Goal: Task Accomplishment & Management: Use online tool/utility

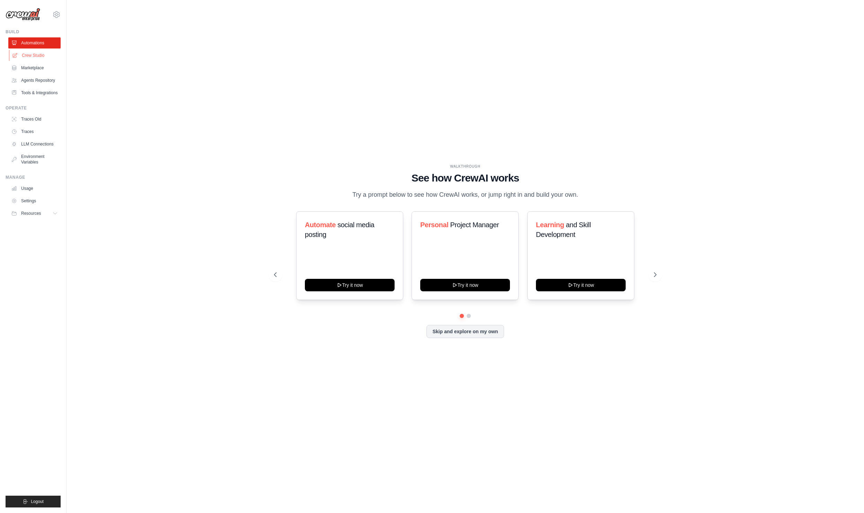
click at [27, 55] on link "Crew Studio" at bounding box center [35, 55] width 52 height 11
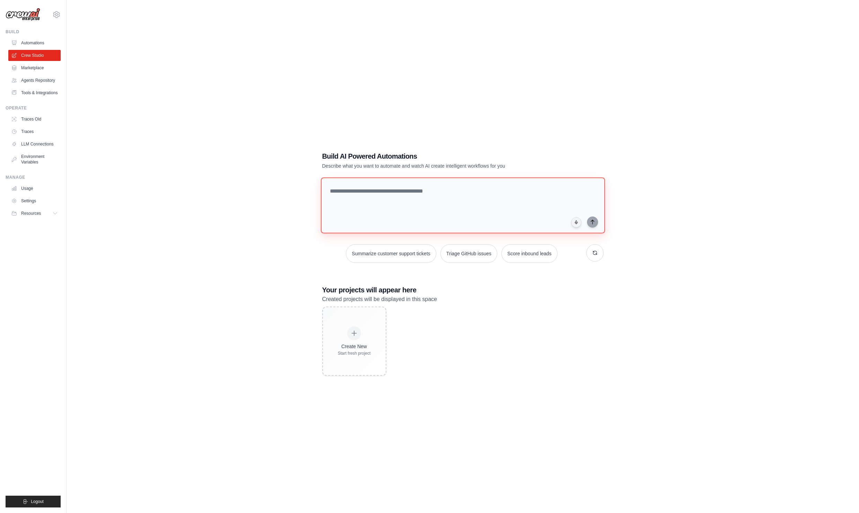
click at [341, 192] on textarea at bounding box center [463, 205] width 284 height 56
click at [344, 193] on textarea at bounding box center [463, 205] width 284 height 56
click at [52, 12] on div "anjararakotoarisoa12@gmail.com Settings" at bounding box center [33, 11] width 55 height 22
click at [59, 16] on icon at bounding box center [56, 14] width 6 height 6
click at [80, 47] on link "Settings" at bounding box center [87, 43] width 66 height 14
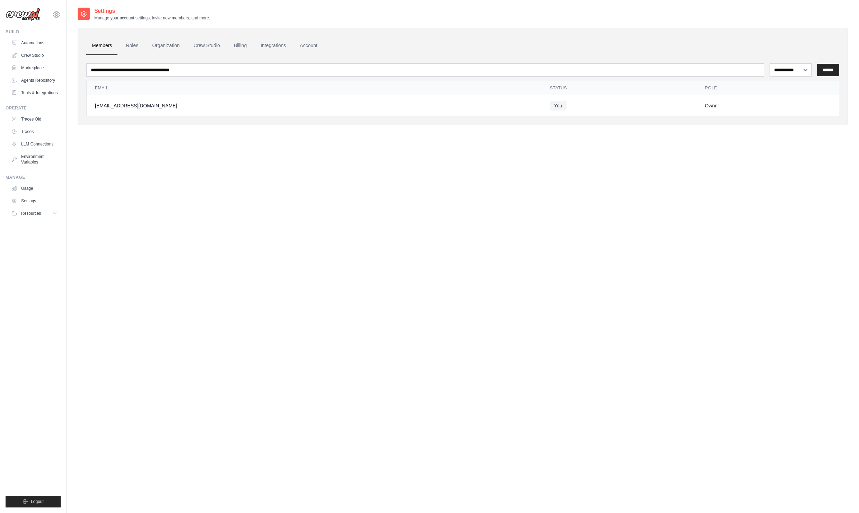
click at [182, 151] on div "**********" at bounding box center [463, 263] width 770 height 513
select select "******"
click at [770, 63] on select "**********" at bounding box center [791, 69] width 42 height 13
click at [43, 161] on link "Environment Variables" at bounding box center [35, 159] width 52 height 17
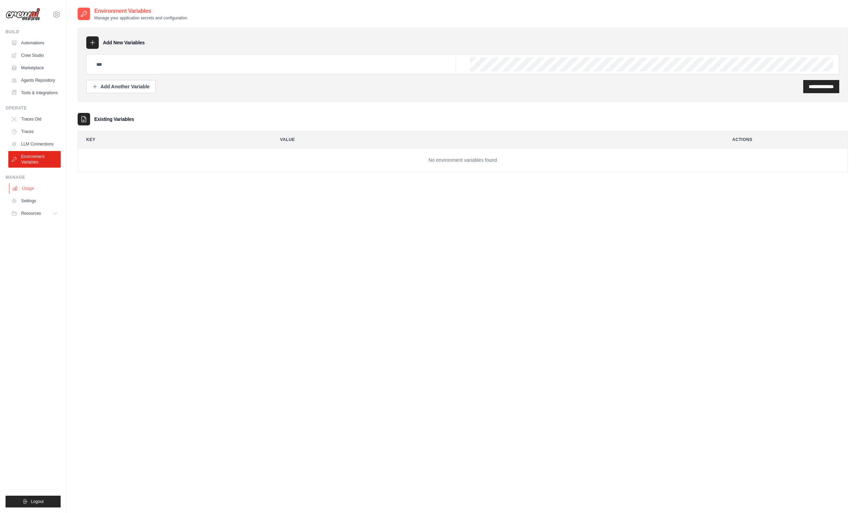
click at [25, 191] on link "Usage" at bounding box center [35, 188] width 52 height 11
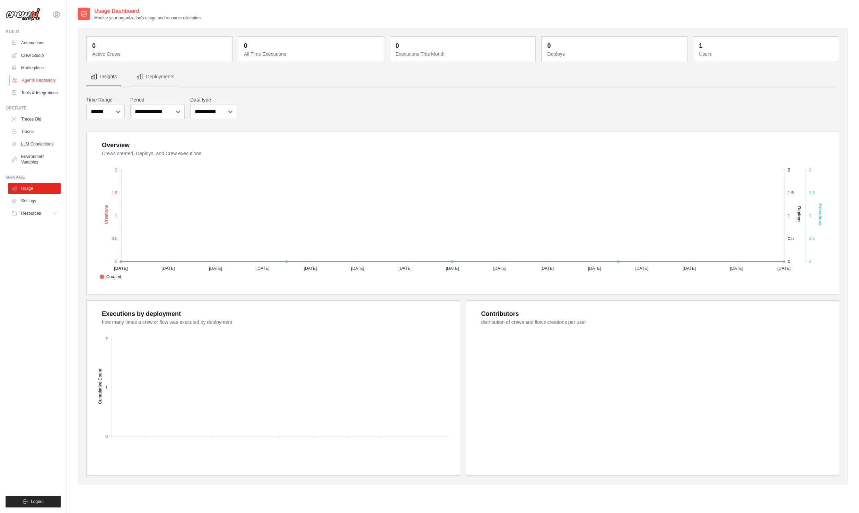
click at [40, 80] on link "Agents Repository" at bounding box center [35, 80] width 52 height 11
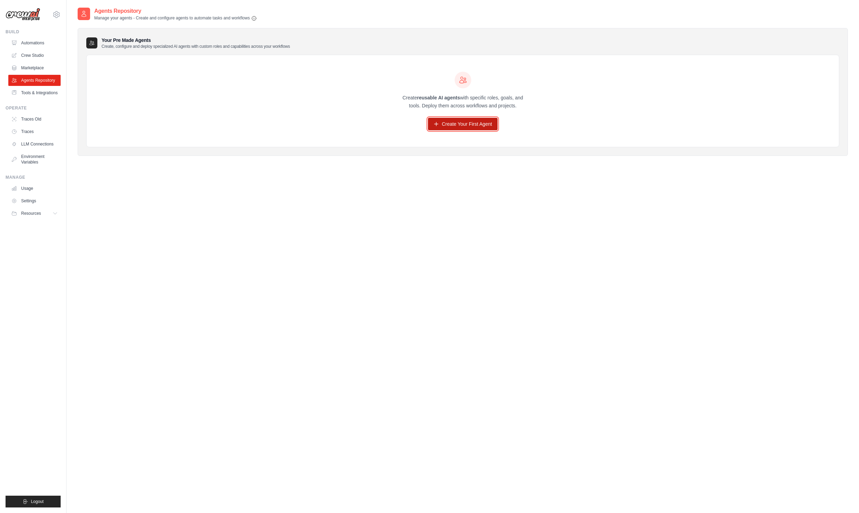
click at [459, 125] on link "Create Your First Agent" at bounding box center [463, 124] width 70 height 12
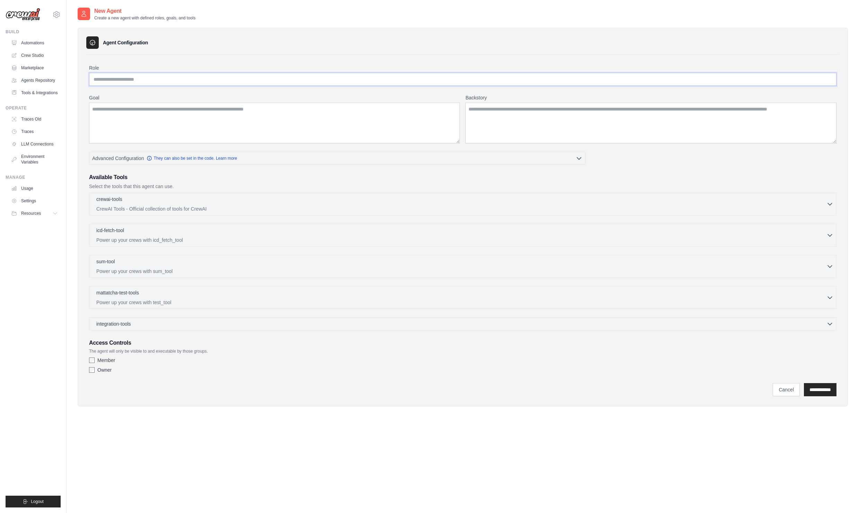
click at [205, 81] on input "Role" at bounding box center [463, 79] width 748 height 13
click at [178, 85] on input "Role" at bounding box center [463, 79] width 748 height 13
type input "**********"
click at [140, 121] on textarea "Goal" at bounding box center [274, 123] width 371 height 41
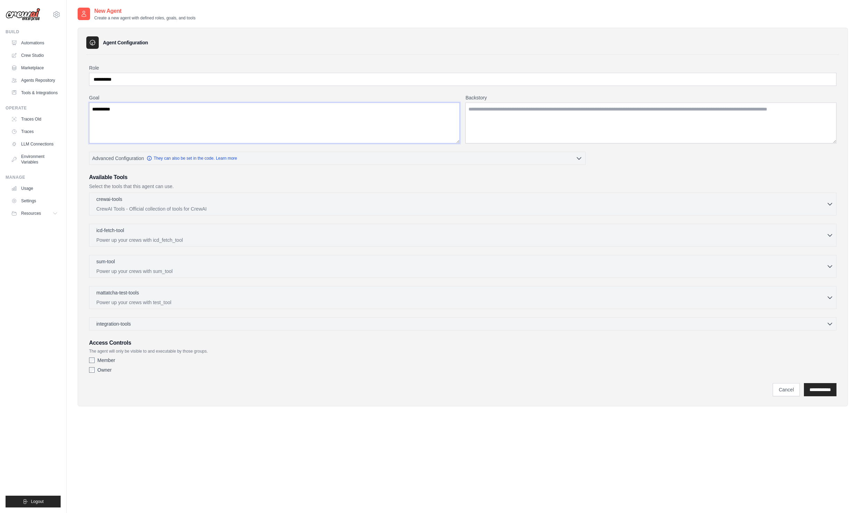
type textarea "**********"
click at [472, 105] on textarea "Backstory" at bounding box center [650, 123] width 371 height 41
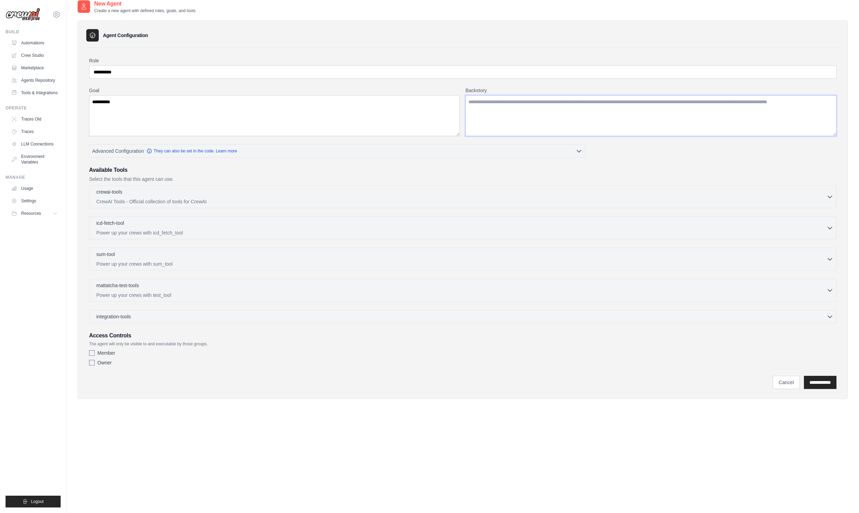
scroll to position [14, 0]
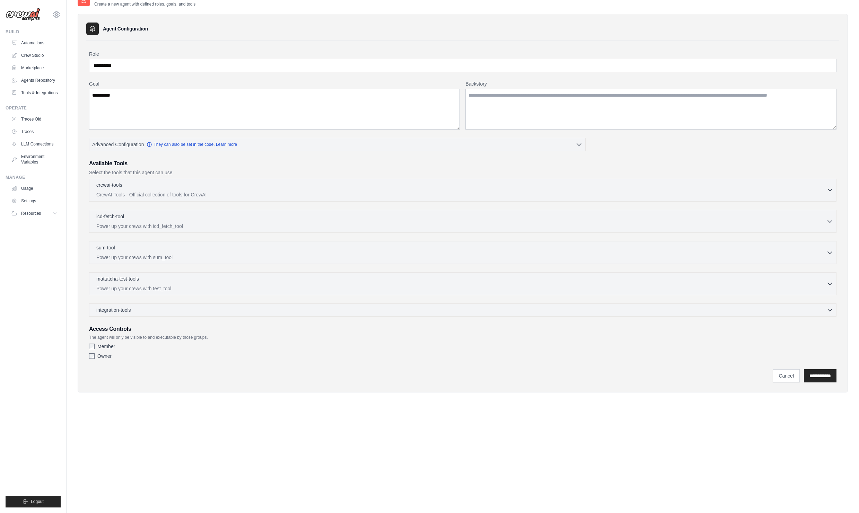
click at [385, 189] on div "crewai-tools 0 selected" at bounding box center [461, 186] width 730 height 8
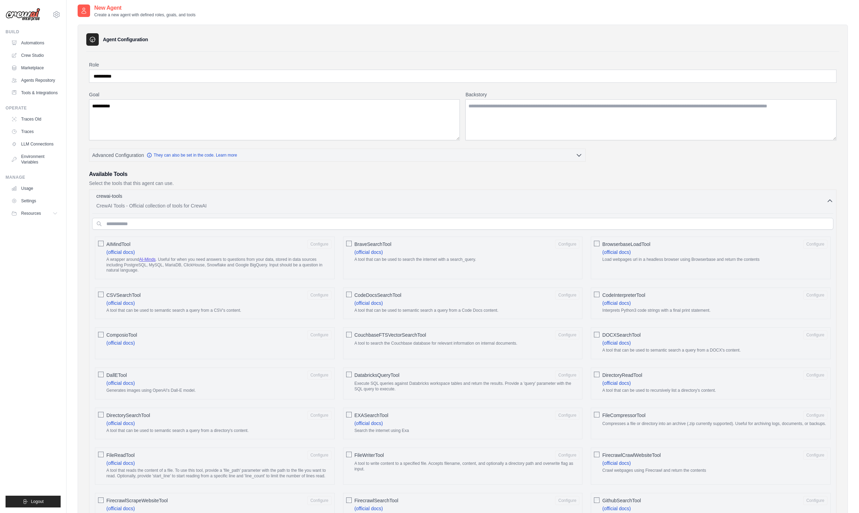
scroll to position [0, 0]
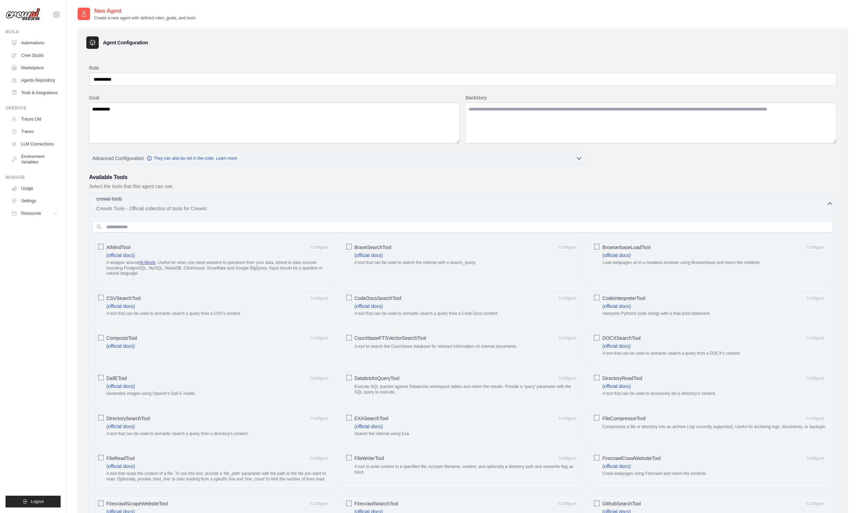
click at [828, 208] on button "crewai-tools 0 selected CrewAI Tools - Official collection of tools for CrewAI" at bounding box center [462, 203] width 741 height 17
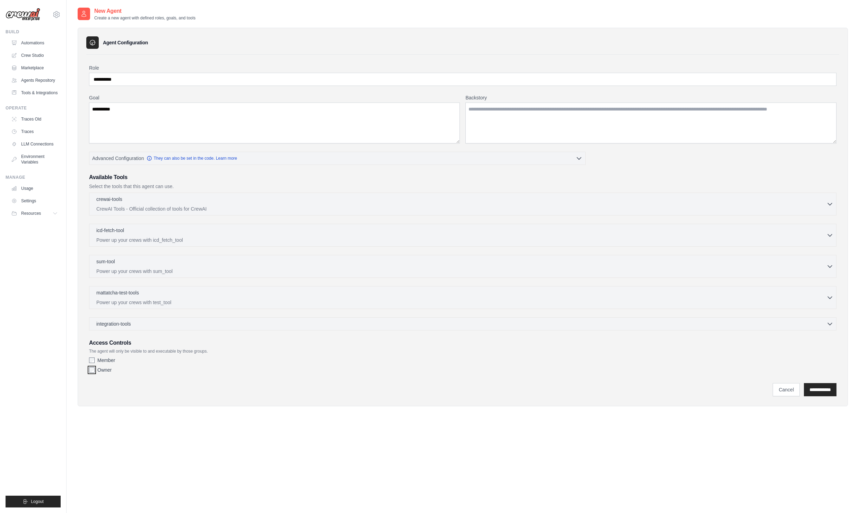
scroll to position [14, 0]
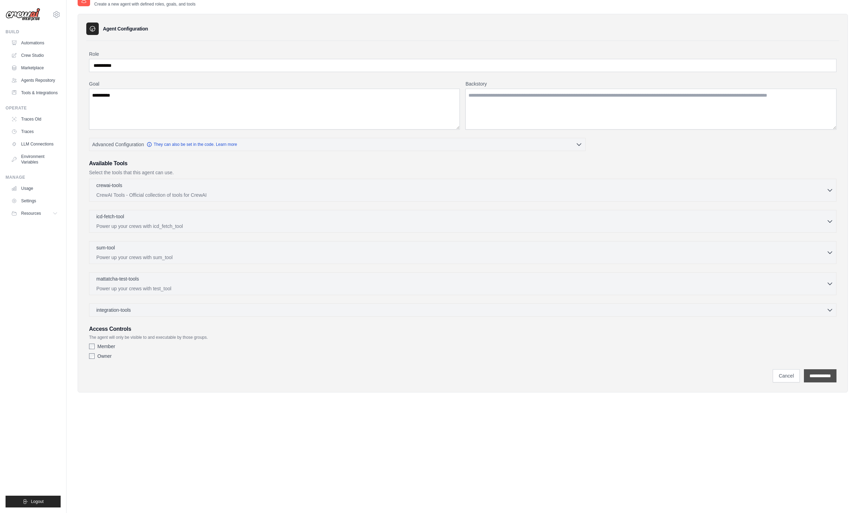
click at [814, 377] on input "**********" at bounding box center [820, 375] width 33 height 13
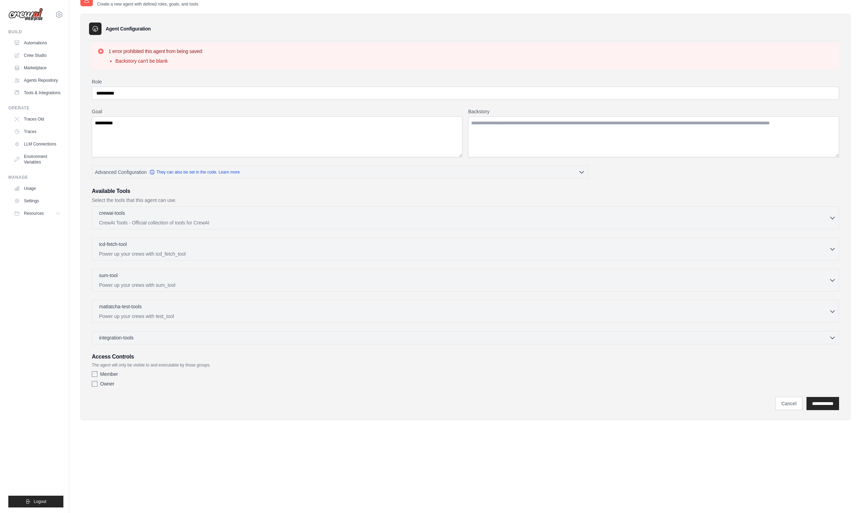
scroll to position [0, 0]
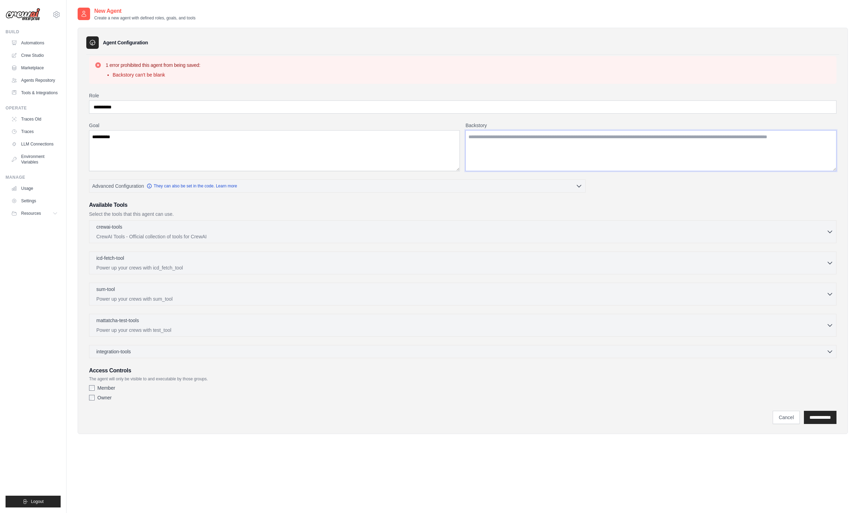
click at [495, 145] on textarea "Backstory" at bounding box center [650, 150] width 371 height 41
type textarea "*"
click at [822, 419] on input "**********" at bounding box center [820, 417] width 33 height 13
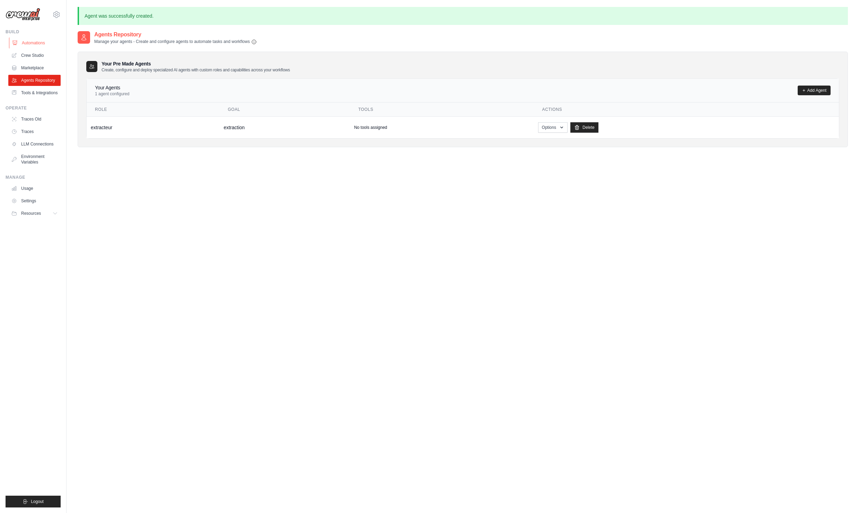
click at [33, 46] on link "Automations" at bounding box center [35, 42] width 52 height 11
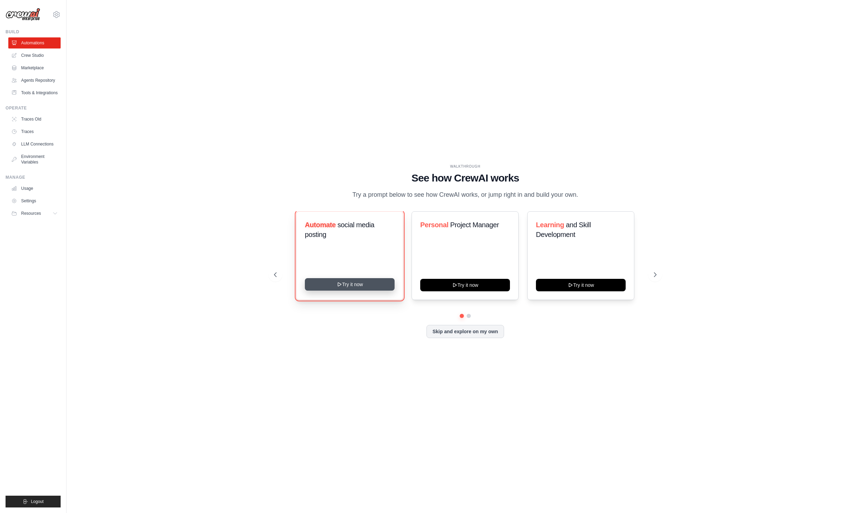
click at [366, 287] on button "Try it now" at bounding box center [350, 284] width 90 height 12
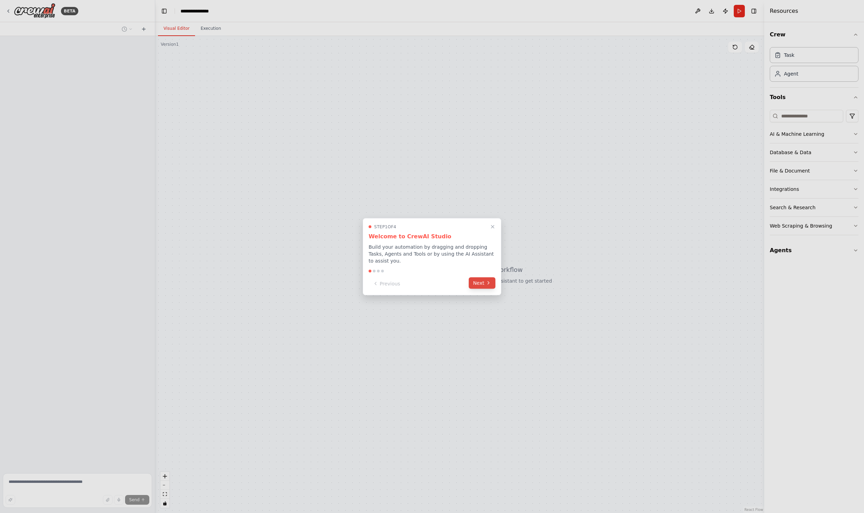
click at [482, 282] on button "Next" at bounding box center [482, 282] width 27 height 11
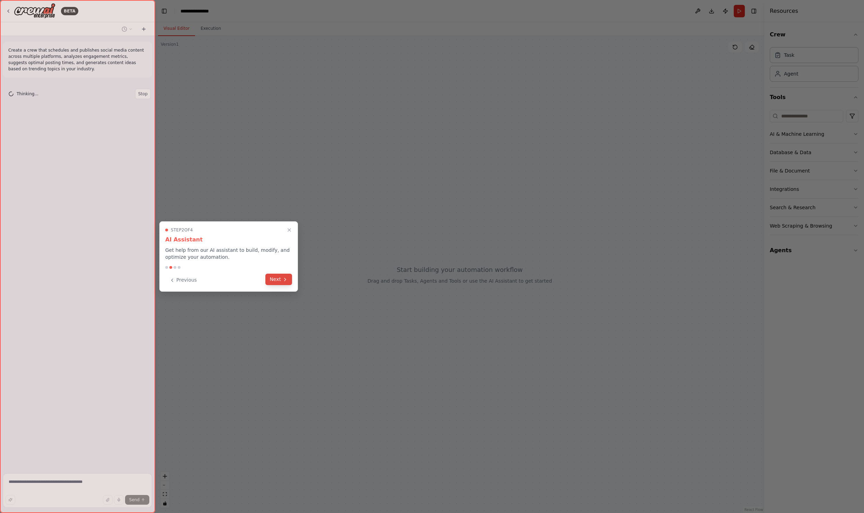
click at [276, 282] on button "Next" at bounding box center [278, 279] width 27 height 11
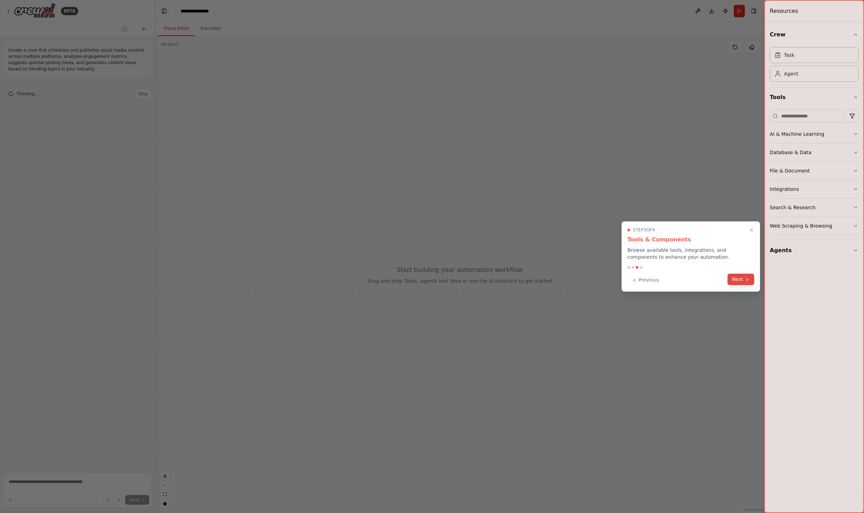
click at [746, 282] on icon at bounding box center [748, 280] width 6 height 6
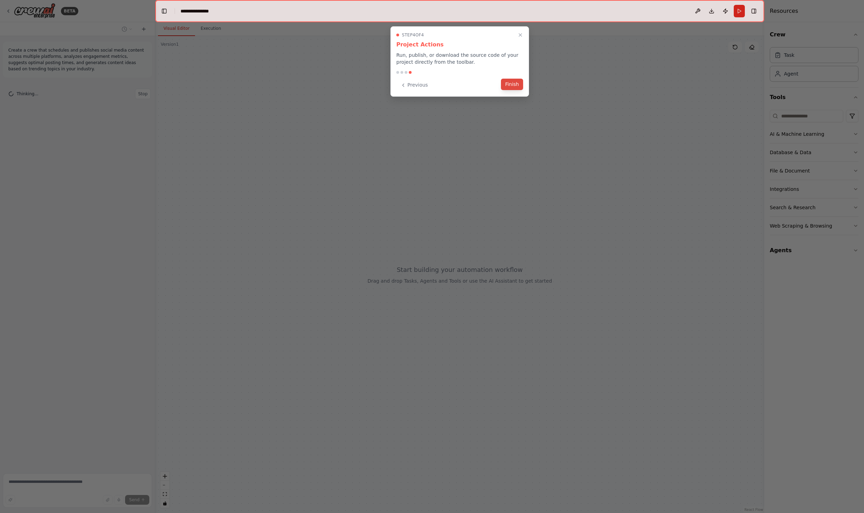
click at [523, 85] on div "Step 4 of 4 Project Actions Run, publish, or download the source code of your p…" at bounding box center [460, 61] width 139 height 70
click at [510, 86] on button "Finish" at bounding box center [512, 84] width 22 height 11
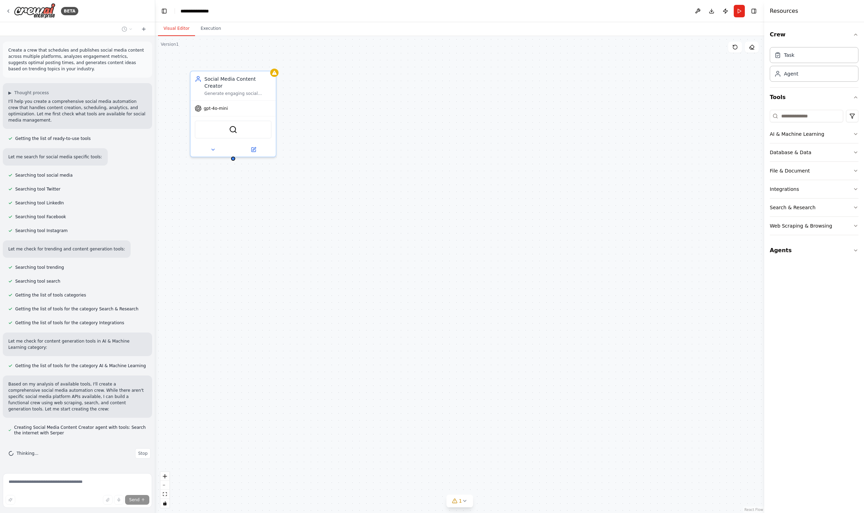
click at [363, 106] on div "Social Media Content Creator Generate engaging social media content ideas, crea…" at bounding box center [459, 274] width 609 height 477
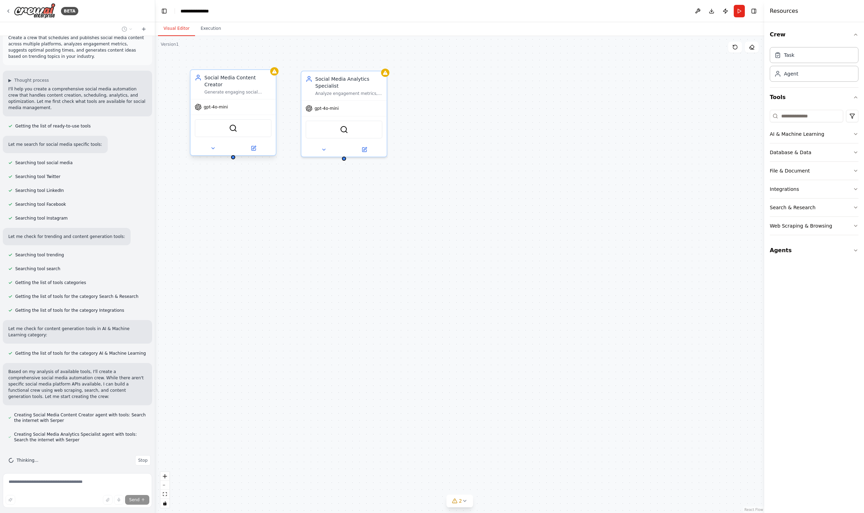
click at [221, 104] on span "gpt-4o-mini" at bounding box center [216, 107] width 24 height 6
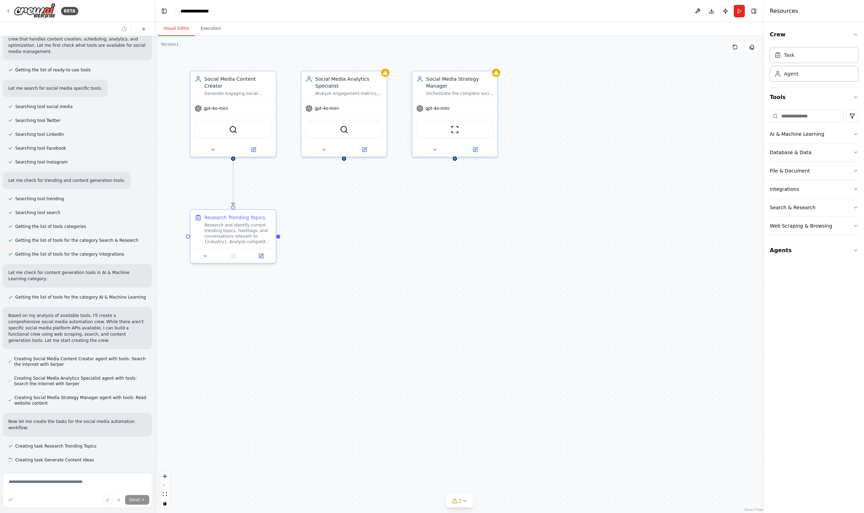
scroll to position [82, 0]
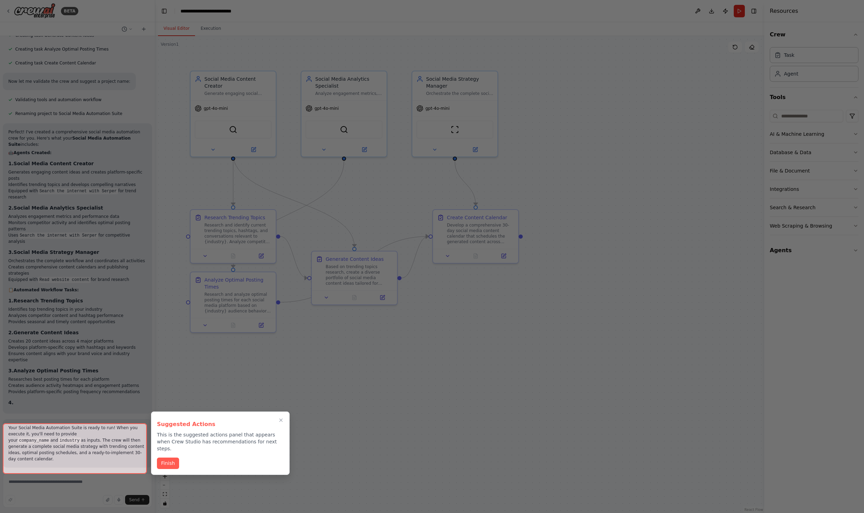
click at [99, 453] on div at bounding box center [75, 448] width 144 height 51
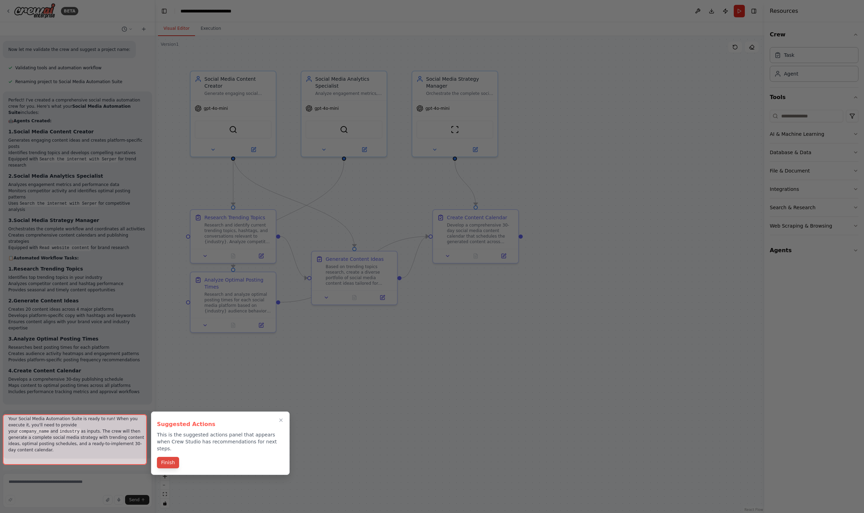
click at [173, 458] on button "Finish" at bounding box center [168, 462] width 22 height 11
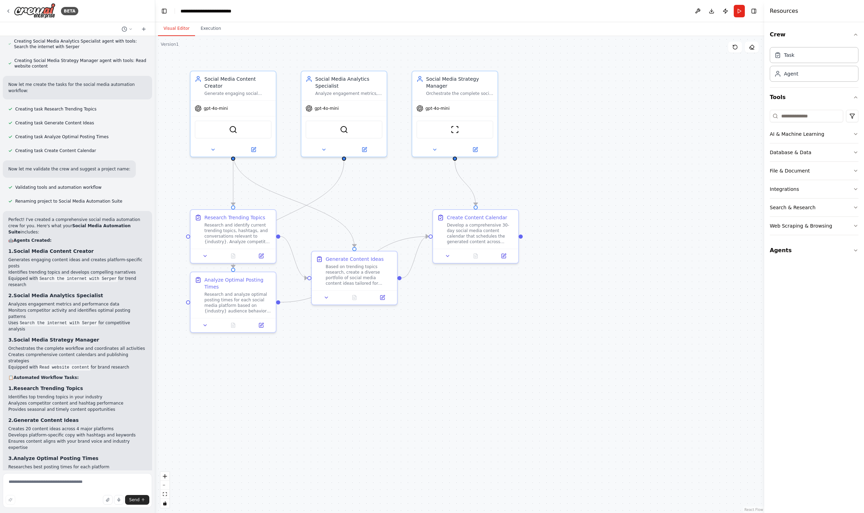
scroll to position [611, 0]
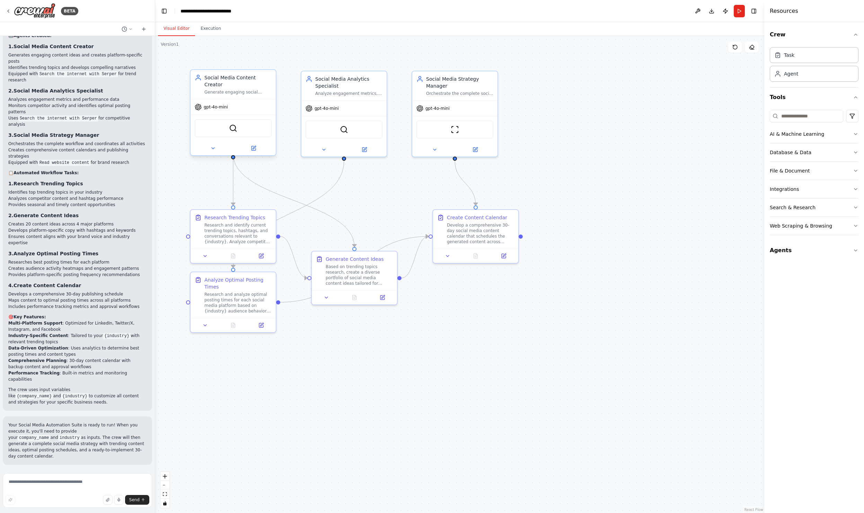
click at [211, 119] on div "SerperDevTool" at bounding box center [233, 128] width 77 height 18
click at [335, 127] on div "SerperDevTool" at bounding box center [344, 128] width 77 height 18
click at [347, 136] on div "SerperDevTool" at bounding box center [344, 128] width 77 height 18
click at [250, 100] on div "gpt-4o-mini" at bounding box center [233, 106] width 85 height 15
click at [854, 250] on icon "button" at bounding box center [856, 251] width 6 height 6
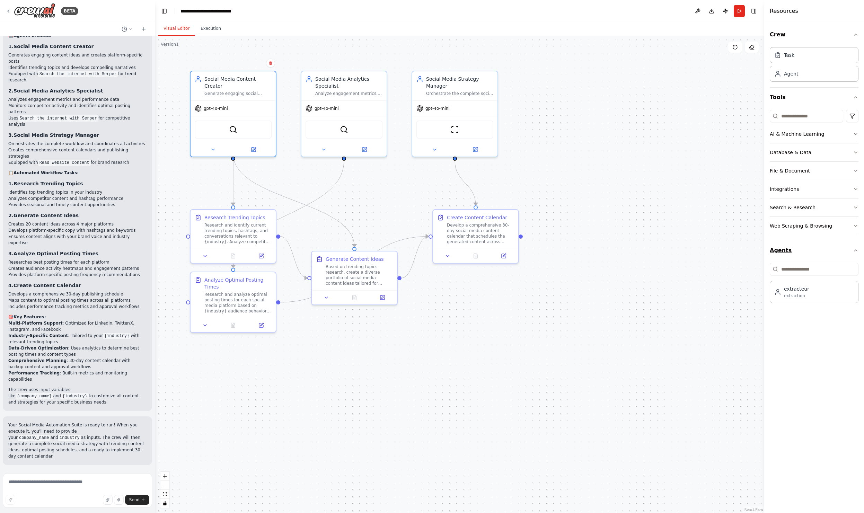
click at [854, 248] on icon "button" at bounding box center [856, 251] width 6 height 6
click at [801, 75] on div "Agent" at bounding box center [814, 73] width 89 height 16
click at [798, 54] on div "Task" at bounding box center [814, 55] width 89 height 16
click at [708, 8] on button "Download" at bounding box center [711, 11] width 11 height 12
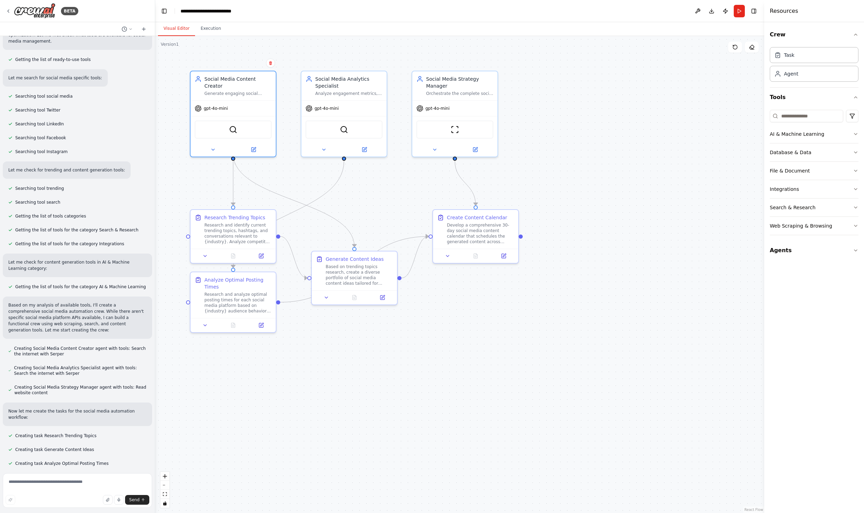
scroll to position [0, 0]
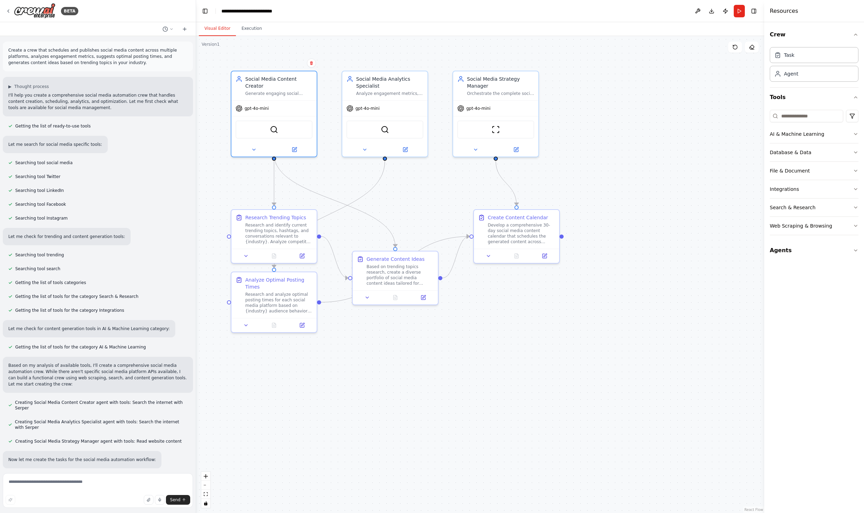
drag, startPoint x: 155, startPoint y: 103, endPoint x: 204, endPoint y: 120, distance: 52.4
click at [203, 121] on div "BETA Create a crew that schedules and publishes social media content across mul…" at bounding box center [432, 256] width 864 height 513
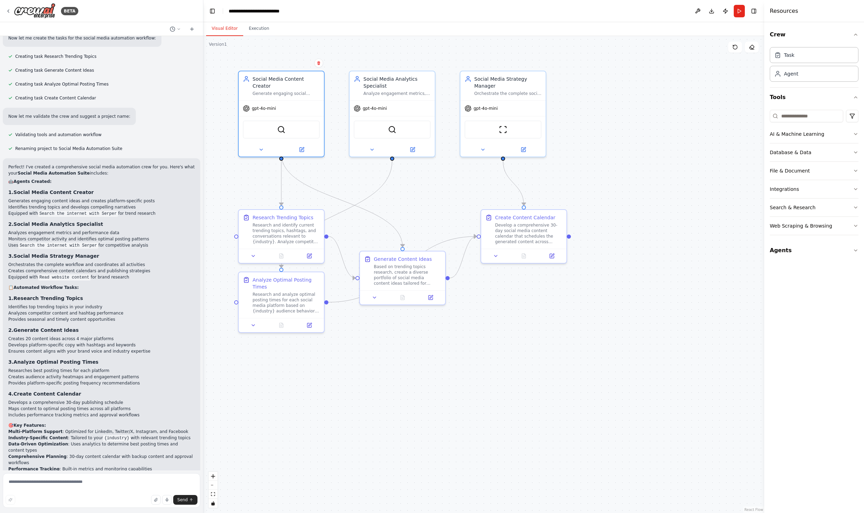
scroll to position [514, 0]
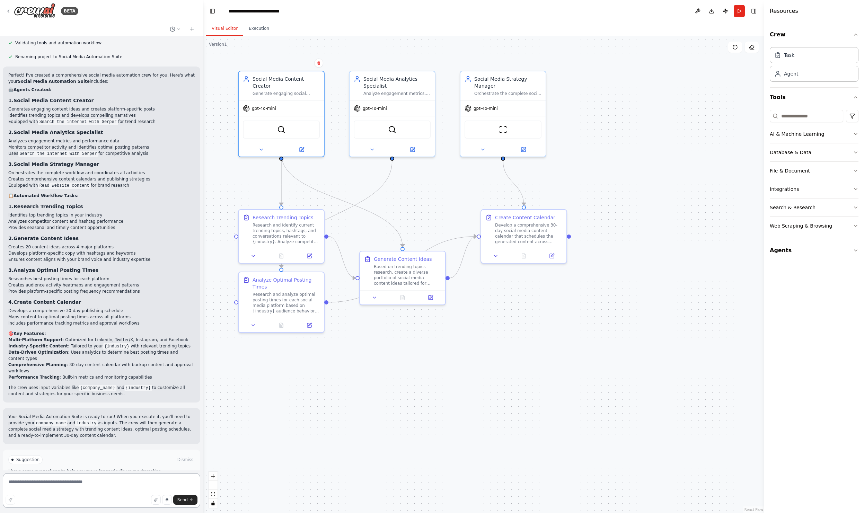
click at [87, 485] on textarea at bounding box center [102, 490] width 198 height 35
type textarea "********"
click at [186, 498] on span "Send" at bounding box center [182, 500] width 10 height 6
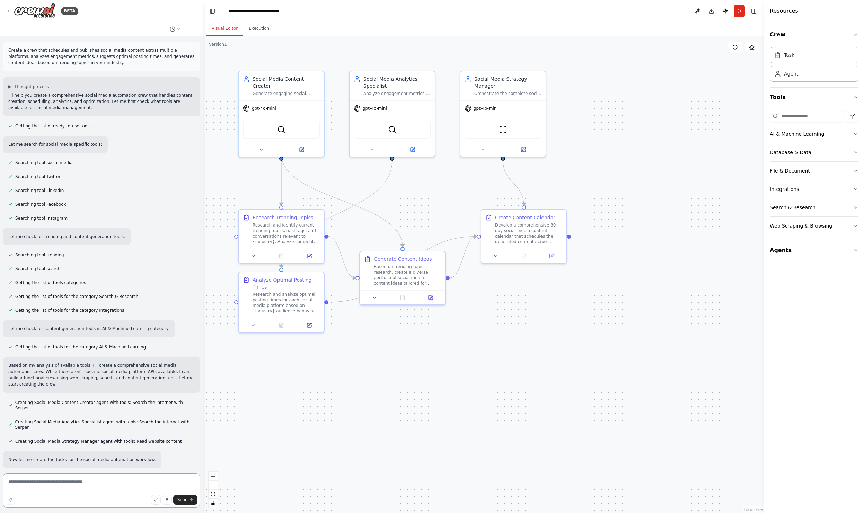
scroll to position [18, 0]
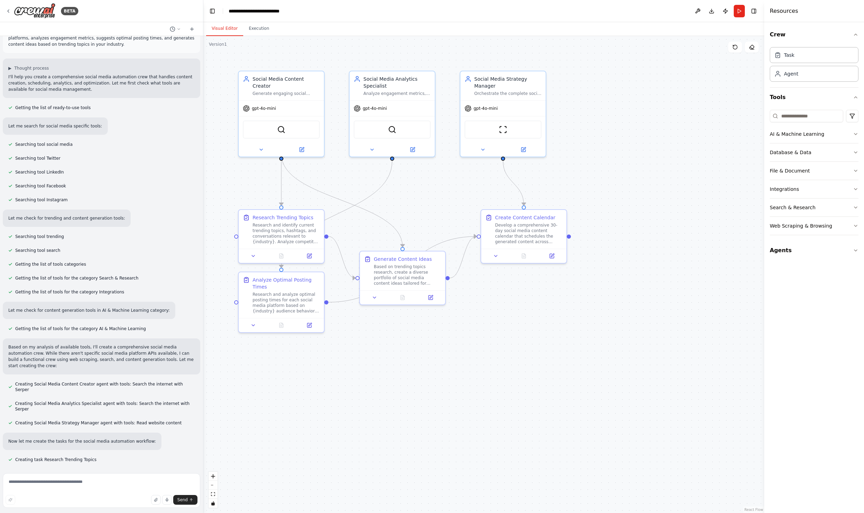
click at [175, 248] on div "Searching tool search" at bounding box center [102, 250] width 198 height 8
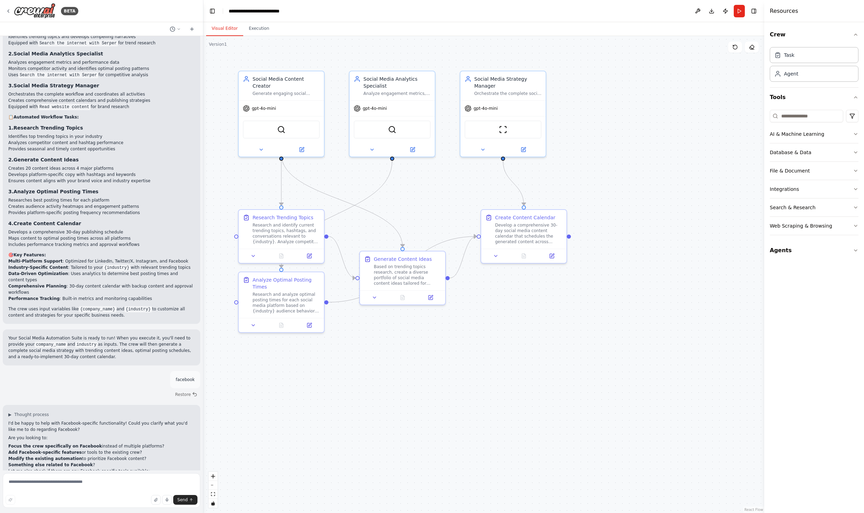
scroll to position [746, 0]
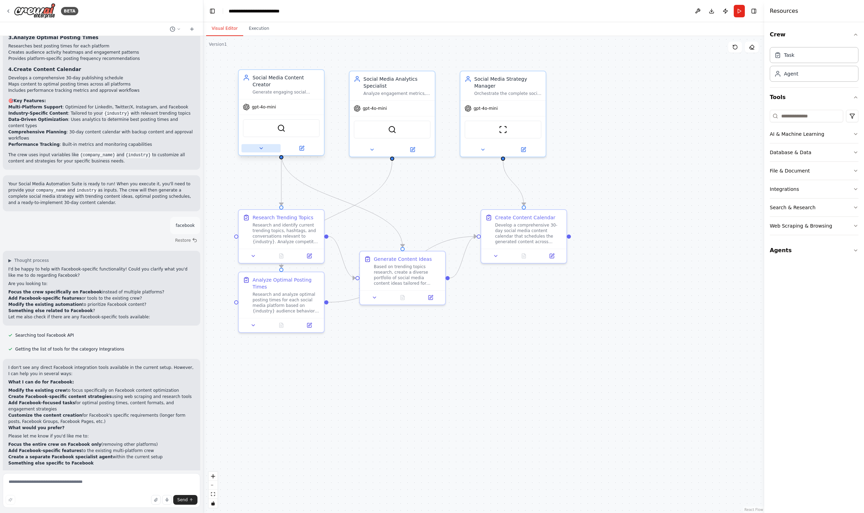
click at [260, 146] on icon at bounding box center [262, 149] width 6 height 6
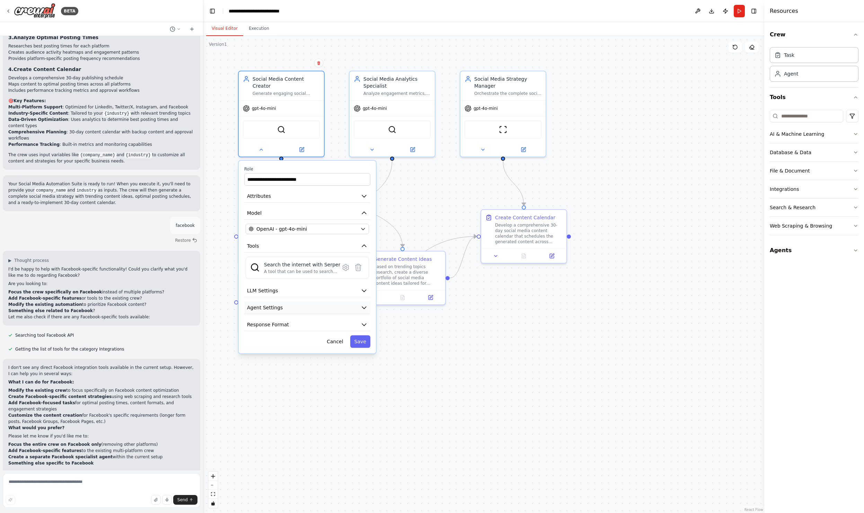
click at [333, 303] on button "Agent Settings" at bounding box center [307, 307] width 126 height 13
click at [403, 342] on div ".deletable-edge-delete-btn { width: 20px; height: 20px; border: 0px solid #ffff…" at bounding box center [483, 274] width 561 height 477
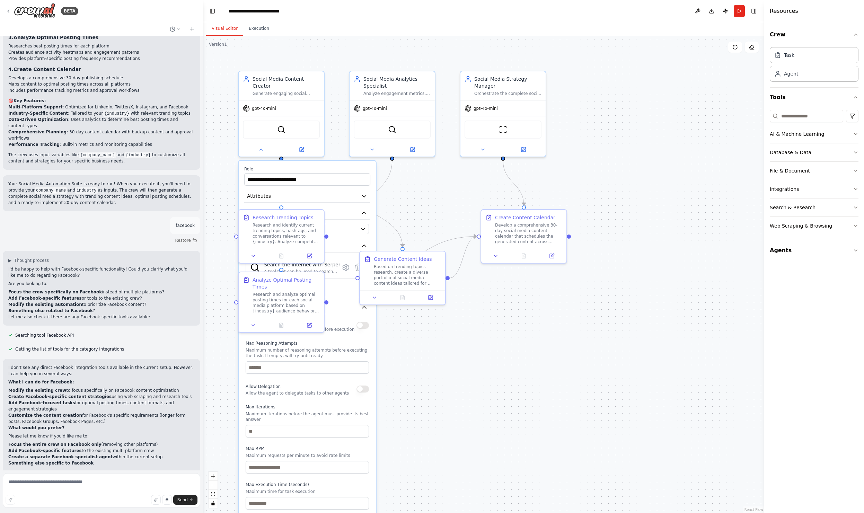
click at [402, 362] on div ".deletable-edge-delete-btn { width: 20px; height: 20px; border: 0px solid #ffff…" at bounding box center [483, 274] width 561 height 477
click at [227, 153] on div ".deletable-edge-delete-btn { width: 20px; height: 20px; border: 0px solid #ffff…" at bounding box center [483, 274] width 561 height 477
click at [480, 393] on div ".deletable-edge-delete-btn { width: 20px; height: 20px; border: 0px solid #ffff…" at bounding box center [483, 274] width 561 height 477
click at [261, 146] on icon at bounding box center [262, 149] width 6 height 6
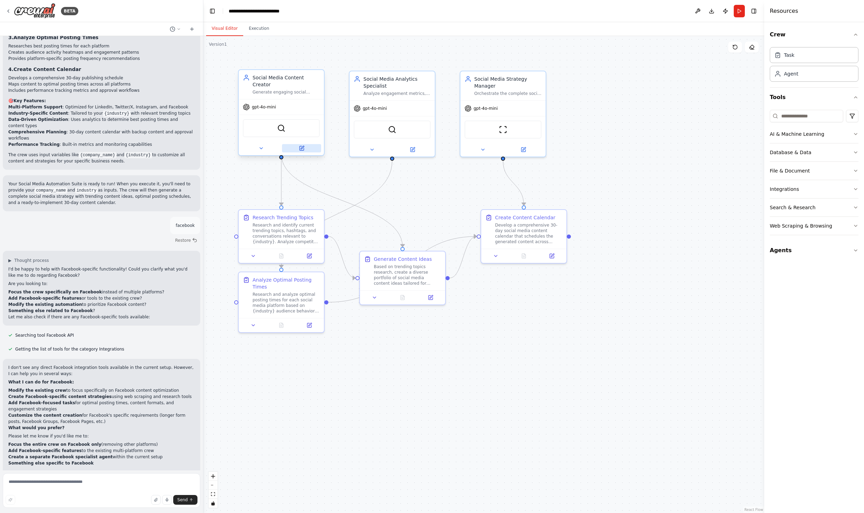
click at [300, 146] on icon at bounding box center [302, 148] width 4 height 4
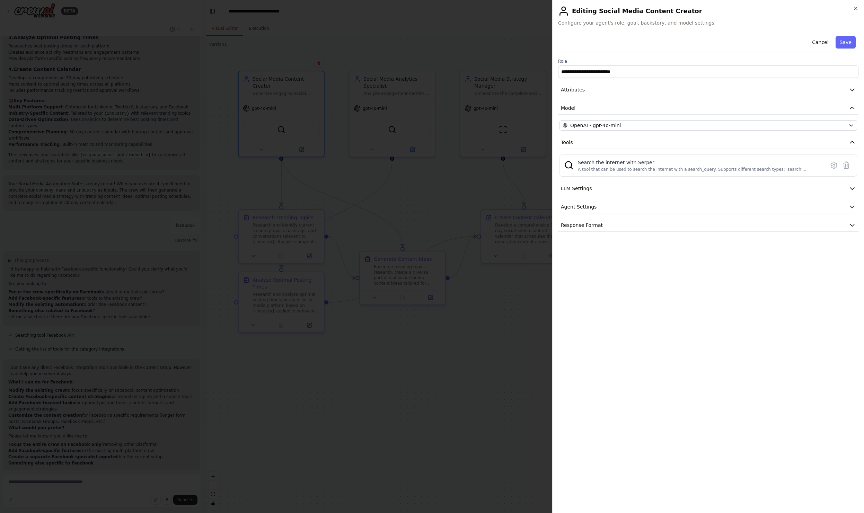
click at [857, 12] on h2 "Editing Social Media Content Creator" at bounding box center [708, 11] width 300 height 11
click at [856, 10] on icon "button" at bounding box center [856, 9] width 6 height 6
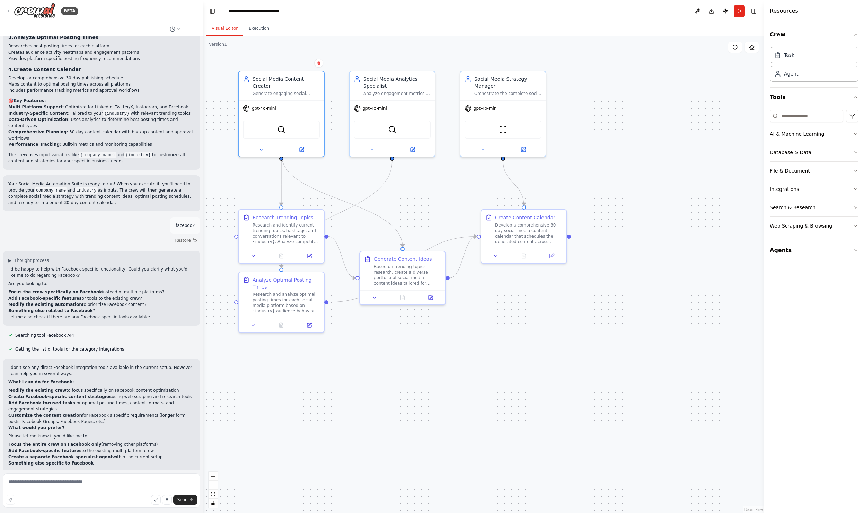
click at [671, 158] on div ".deletable-edge-delete-btn { width: 20px; height: 20px; border: 0px solid #ffff…" at bounding box center [483, 274] width 561 height 477
click at [641, 209] on div ".deletable-edge-delete-btn { width: 20px; height: 20px; border: 0px solid #ffff…" at bounding box center [483, 274] width 561 height 477
click at [497, 258] on button at bounding box center [496, 255] width 24 height 8
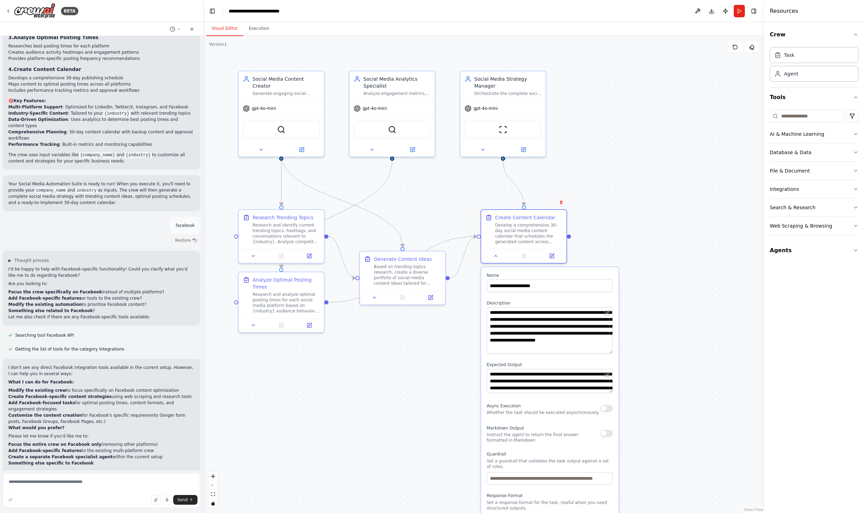
drag, startPoint x: 612, startPoint y: 331, endPoint x: 608, endPoint y: 353, distance: 22.6
click at [608, 353] on textarea "**********" at bounding box center [550, 330] width 126 height 46
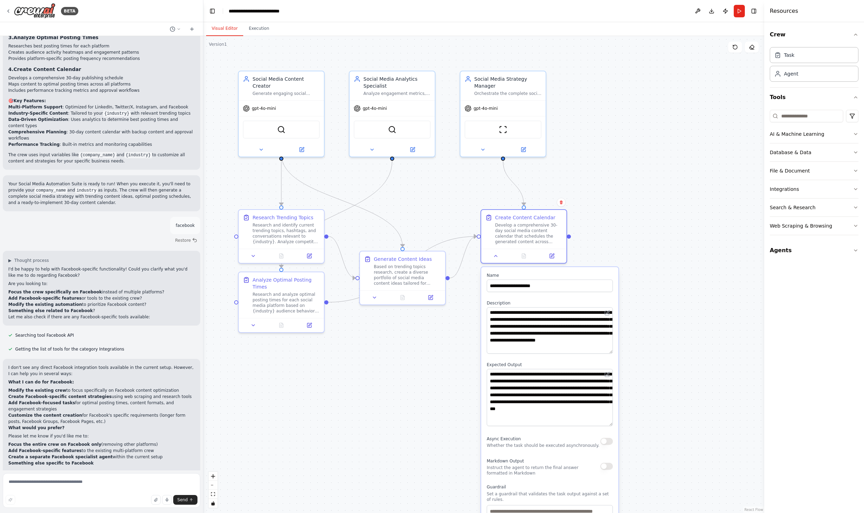
drag, startPoint x: 611, startPoint y: 391, endPoint x: 610, endPoint y: 424, distance: 32.9
click at [610, 424] on textarea "**********" at bounding box center [550, 397] width 126 height 57
click at [636, 418] on div ".deletable-edge-delete-btn { width: 20px; height: 20px; border: 0px solid #ffff…" at bounding box center [483, 274] width 561 height 477
click at [698, 389] on div ".deletable-edge-delete-btn { width: 20px; height: 20px; border: 0px solid #ffff…" at bounding box center [483, 274] width 561 height 477
click at [212, 483] on button "zoom out" at bounding box center [213, 485] width 9 height 9
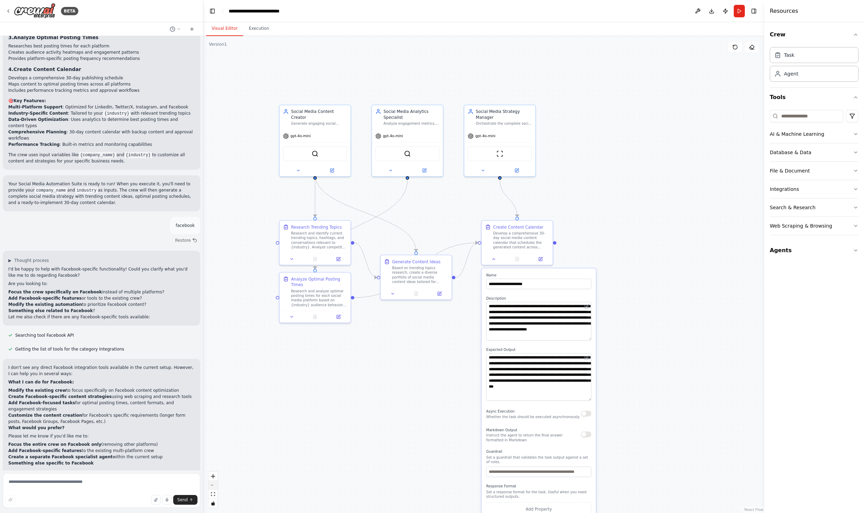
click at [212, 483] on button "zoom out" at bounding box center [213, 485] width 9 height 9
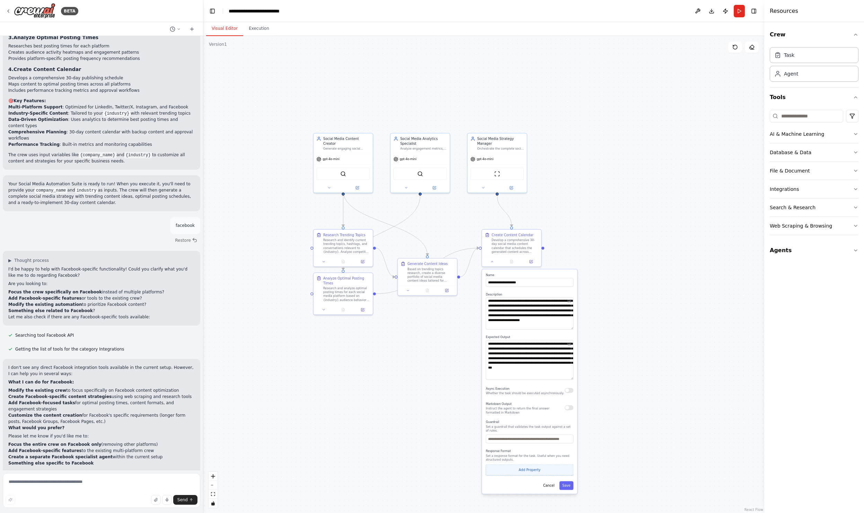
click at [518, 470] on button "Add Property" at bounding box center [530, 470] width 88 height 11
drag, startPoint x: 537, startPoint y: 465, endPoint x: 545, endPoint y: 497, distance: 32.5
click at [545, 497] on div "**********" at bounding box center [529, 388] width 95 height 237
click at [549, 495] on button "Cancel" at bounding box center [548, 498] width 17 height 9
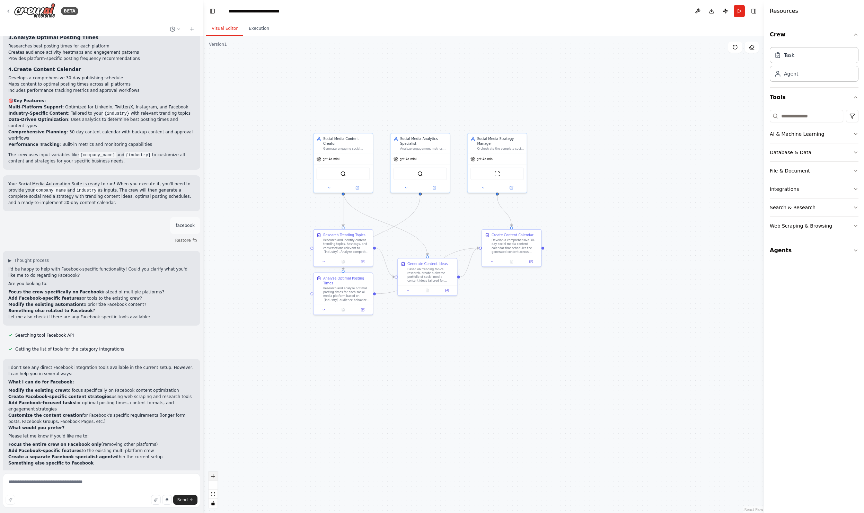
click at [215, 475] on icon "zoom in" at bounding box center [213, 476] width 4 height 4
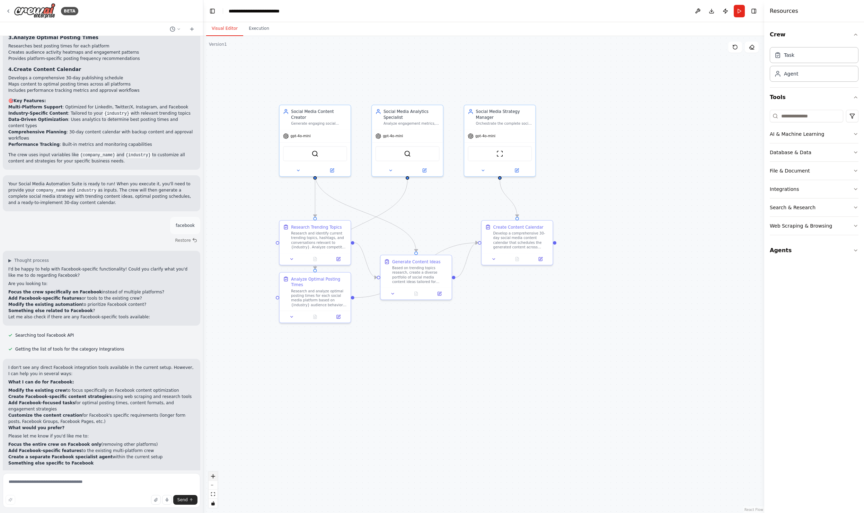
click at [215, 475] on icon "zoom in" at bounding box center [213, 476] width 4 height 4
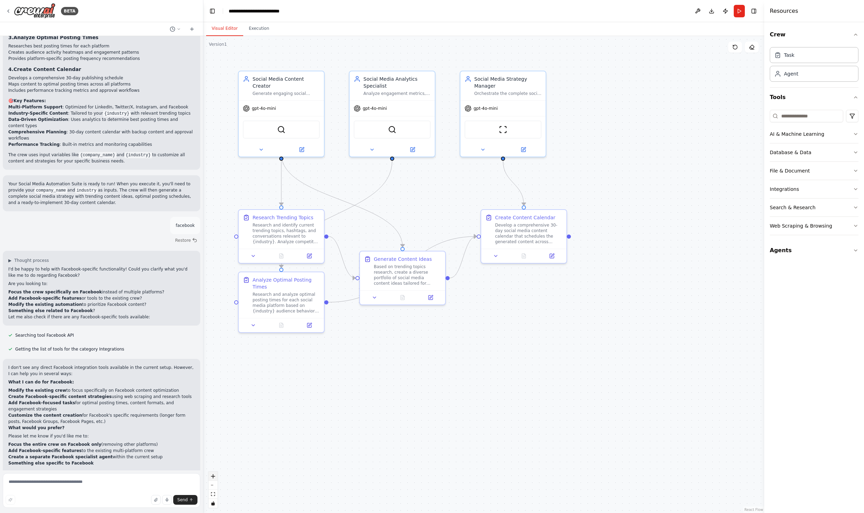
click at [215, 475] on icon "zoom in" at bounding box center [213, 476] width 4 height 4
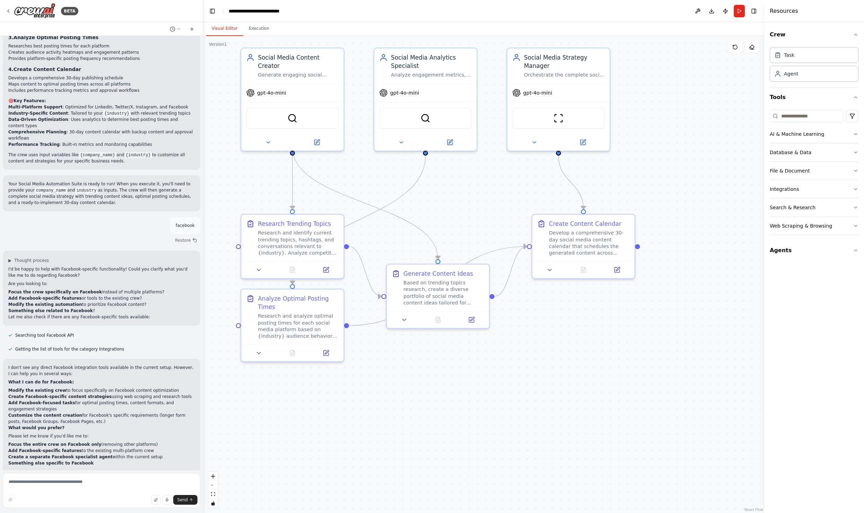
drag, startPoint x: 329, startPoint y: 403, endPoint x: 389, endPoint y: 423, distance: 63.2
click at [389, 423] on div ".deletable-edge-delete-btn { width: 20px; height: 20px; border: 0px solid #ffff…" at bounding box center [483, 274] width 561 height 477
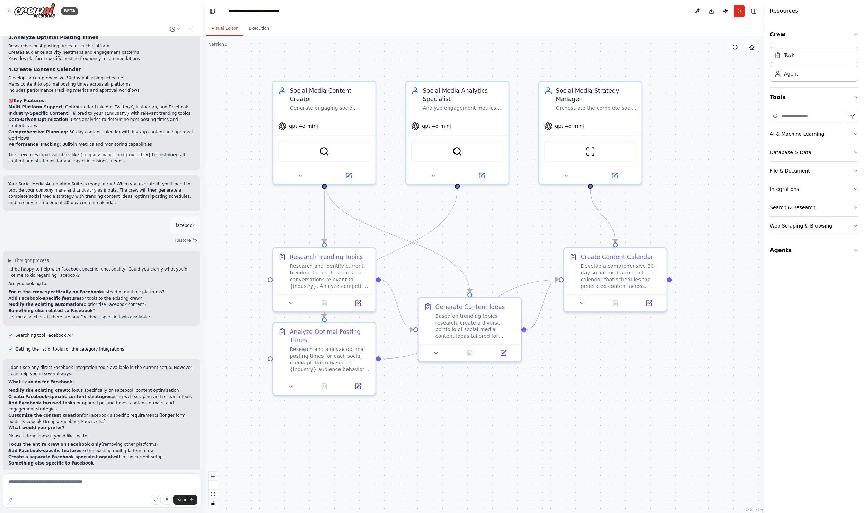
drag, startPoint x: 378, startPoint y: 394, endPoint x: 416, endPoint y: 440, distance: 59.1
click at [416, 440] on div ".deletable-edge-delete-btn { width: 20px; height: 20px; border: 0px solid #ffff…" at bounding box center [483, 274] width 561 height 477
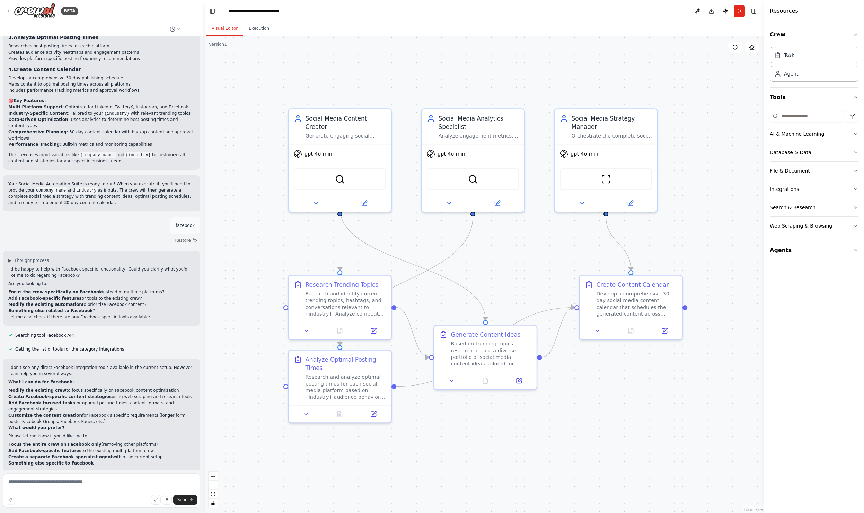
drag, startPoint x: 243, startPoint y: 369, endPoint x: 245, endPoint y: 383, distance: 14.0
click at [245, 383] on div ".deletable-edge-delete-btn { width: 20px; height: 20px; border: 0px solid #ffff…" at bounding box center [483, 274] width 561 height 477
click at [306, 329] on icon at bounding box center [306, 330] width 7 height 7
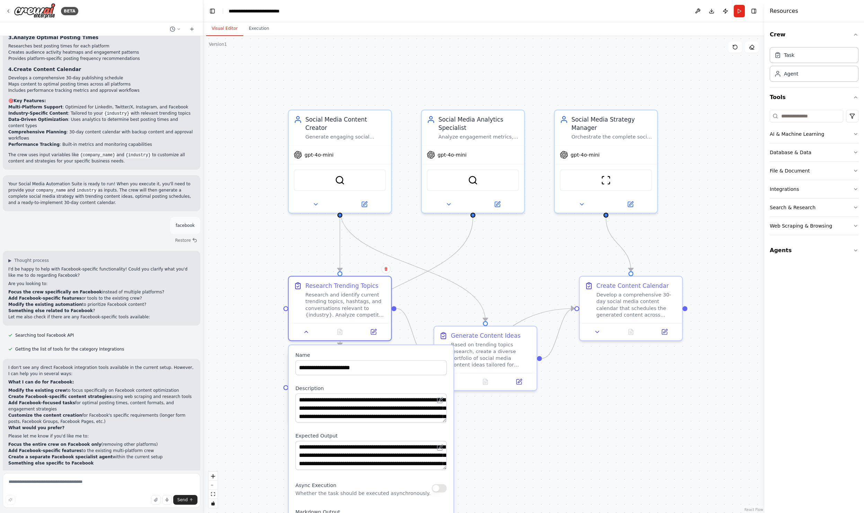
click at [273, 356] on div ".deletable-edge-delete-btn { width: 20px; height: 20px; border: 0px solid #ffff…" at bounding box center [483, 274] width 561 height 477
click at [246, 355] on div ".deletable-edge-delete-btn { width: 20px; height: 20px; border: 0px solid #ffff…" at bounding box center [483, 274] width 561 height 477
click at [264, 362] on div ".deletable-edge-delete-btn { width: 20px; height: 20px; border: 0px solid #ffff…" at bounding box center [483, 274] width 561 height 477
click at [304, 334] on button at bounding box center [306, 330] width 28 height 10
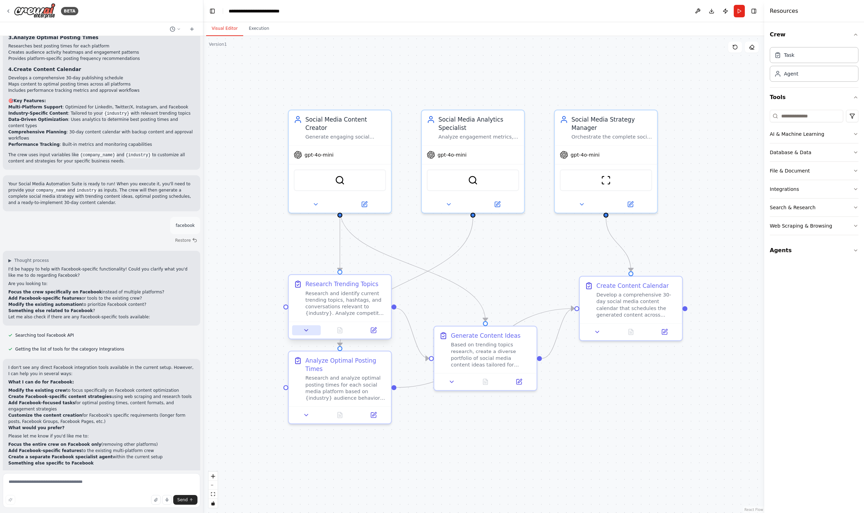
click at [304, 334] on button at bounding box center [306, 330] width 28 height 10
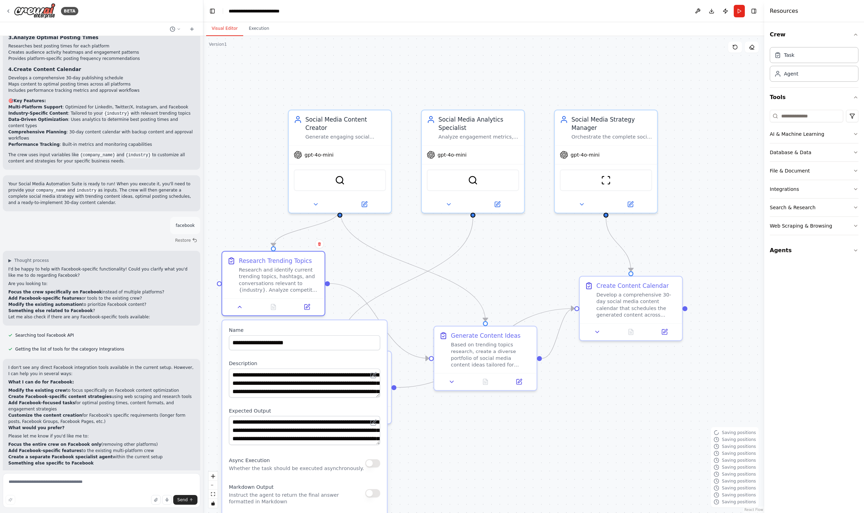
click at [488, 435] on div ".deletable-edge-delete-btn { width: 20px; height: 20px; border: 0px solid #ffff…" at bounding box center [483, 274] width 561 height 477
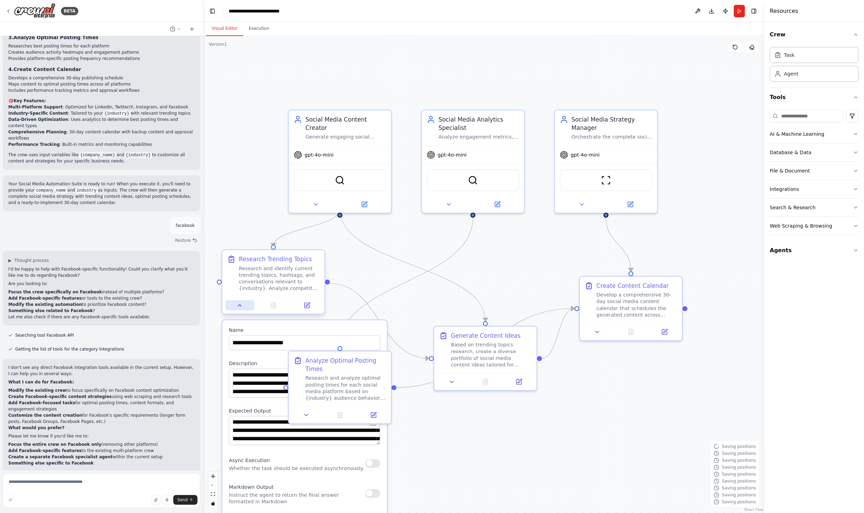
click at [237, 303] on icon at bounding box center [240, 305] width 7 height 7
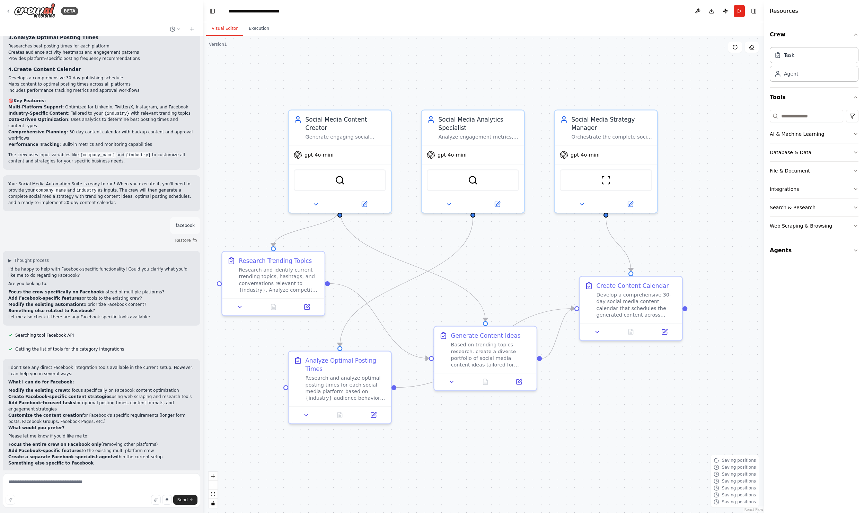
click at [543, 450] on div ".deletable-edge-delete-btn { width: 20px; height: 20px; border: 0px solid #ffff…" at bounding box center [483, 274] width 561 height 477
click at [605, 177] on img at bounding box center [606, 179] width 10 height 10
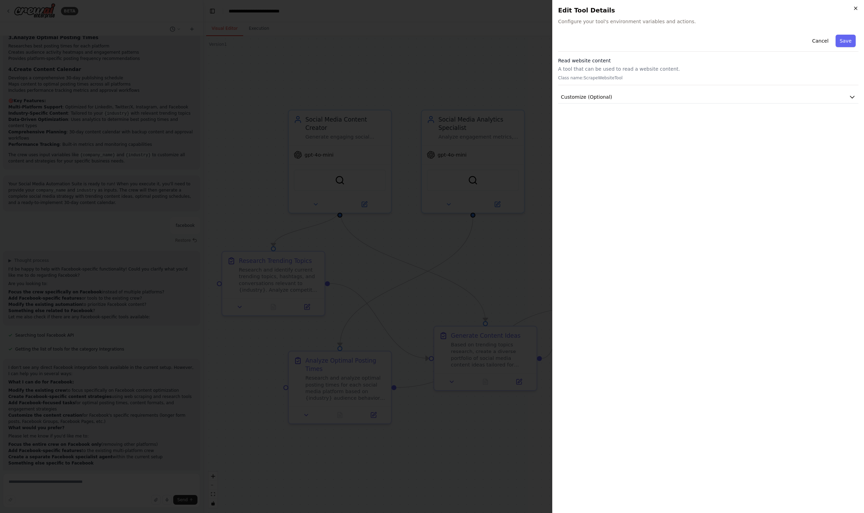
click at [855, 7] on icon "button" at bounding box center [856, 9] width 6 height 6
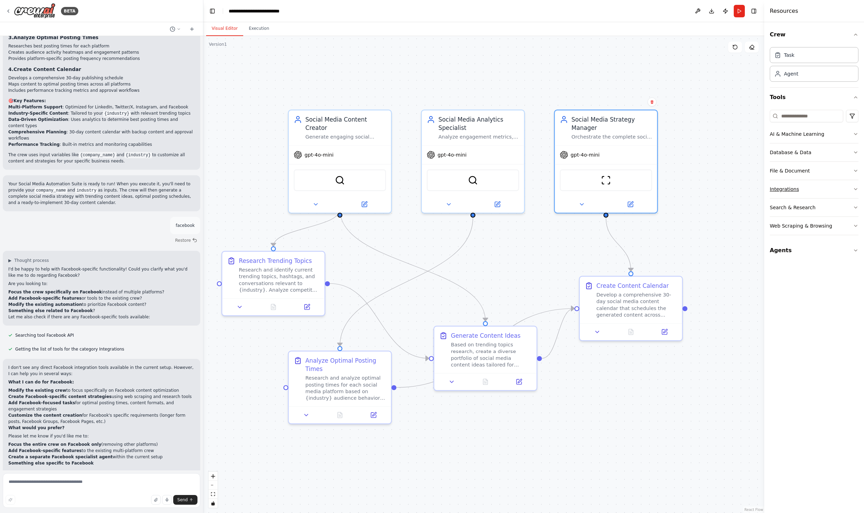
click at [821, 186] on button "Integrations" at bounding box center [814, 189] width 89 height 18
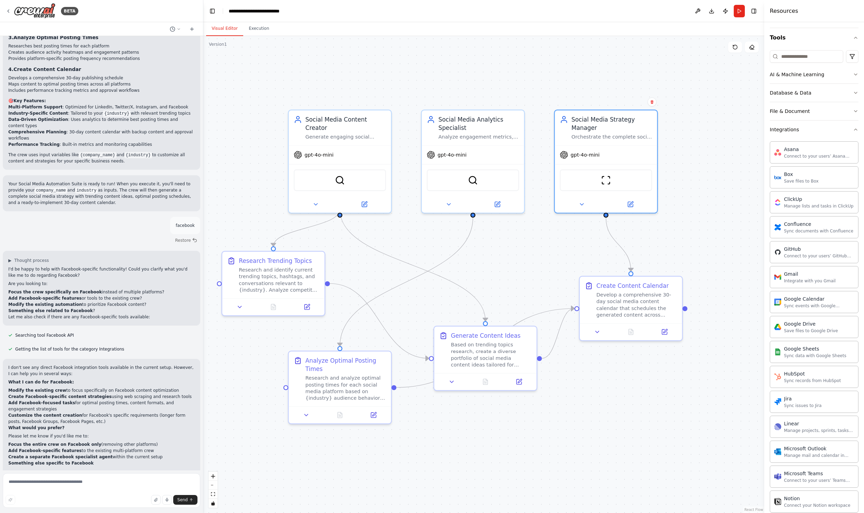
scroll to position [0, 0]
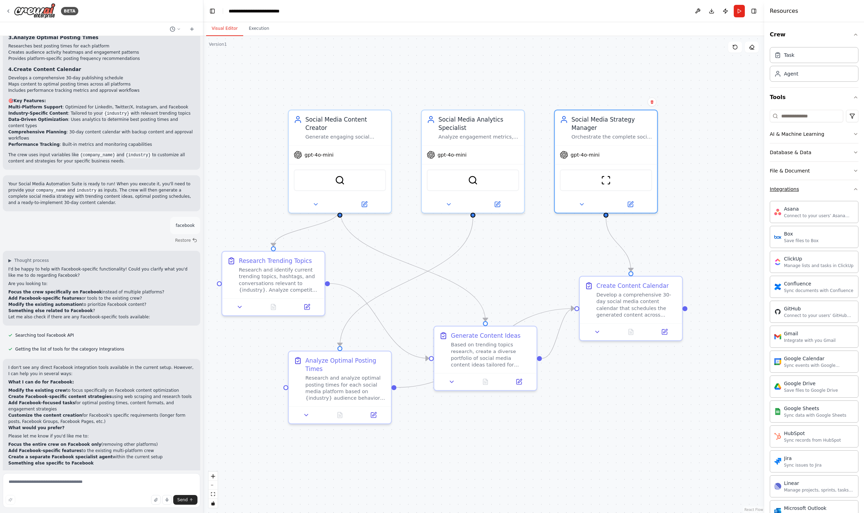
click at [831, 187] on button "Integrations" at bounding box center [814, 189] width 89 height 18
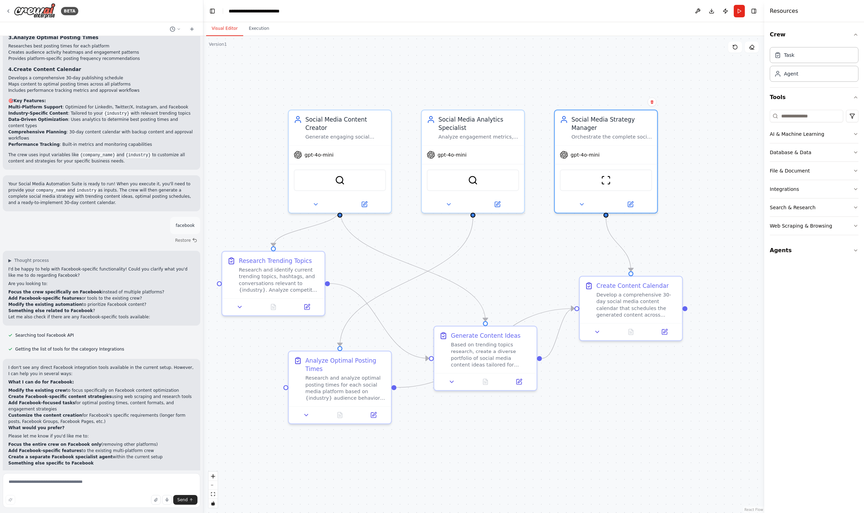
click at [662, 393] on div ".deletable-edge-delete-btn { width: 20px; height: 20px; border: 0px solid #ffff…" at bounding box center [483, 274] width 561 height 477
click at [321, 200] on div at bounding box center [340, 202] width 102 height 17
click at [317, 198] on button at bounding box center [315, 203] width 47 height 10
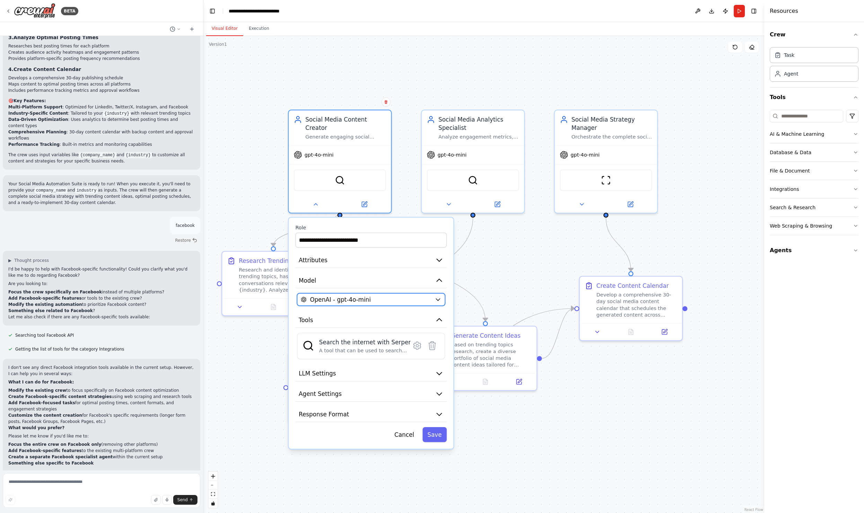
click at [378, 296] on div "OpenAI - gpt-4o-mini" at bounding box center [366, 300] width 131 height 8
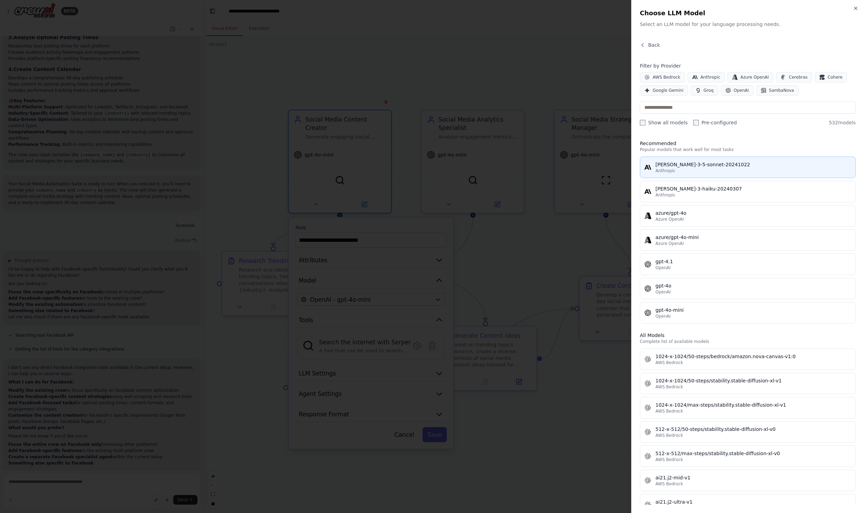
click at [711, 171] on div "Anthropic" at bounding box center [754, 171] width 196 height 6
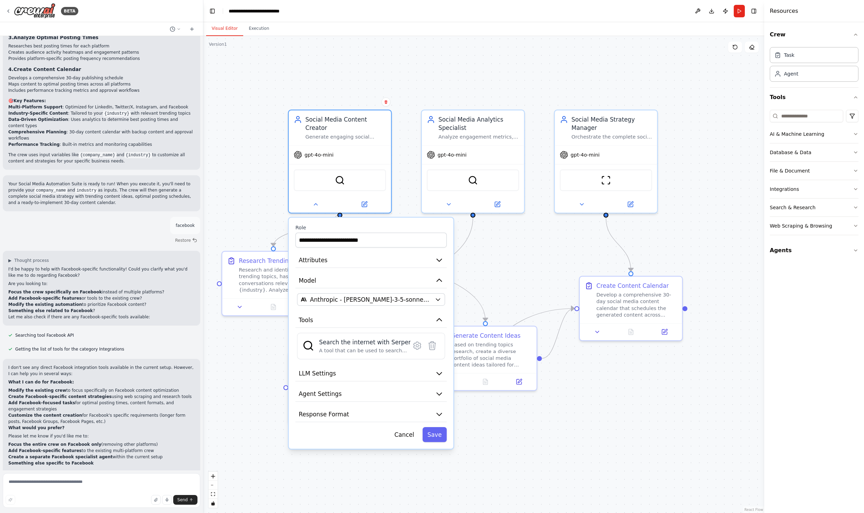
click at [673, 242] on div ".deletable-edge-delete-btn { width: 20px; height: 20px; border: 0px solid #ffff…" at bounding box center [483, 274] width 561 height 477
click at [246, 222] on div ".deletable-edge-delete-btn { width: 20px; height: 20px; border: 0px solid #ffff…" at bounding box center [483, 274] width 561 height 477
click at [380, 467] on div ".deletable-edge-delete-btn { width: 20px; height: 20px; border: 0px solid #ffff…" at bounding box center [483, 274] width 561 height 477
click at [313, 200] on icon at bounding box center [315, 203] width 7 height 7
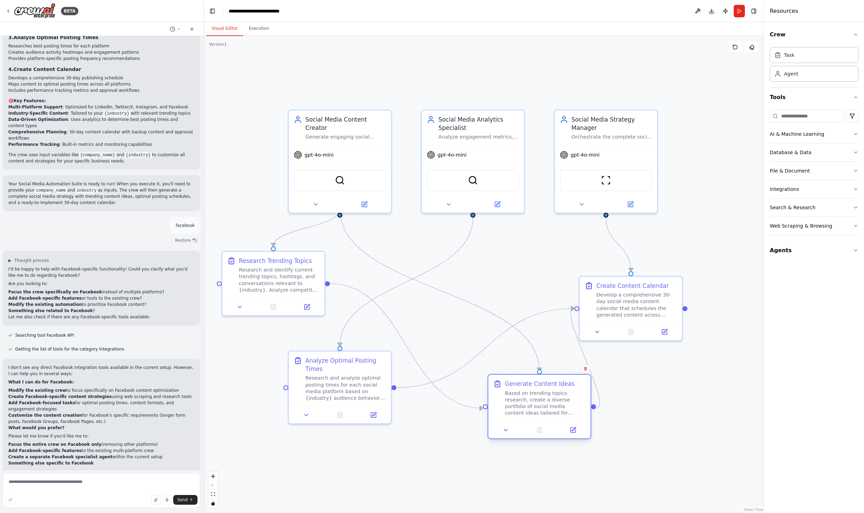
drag, startPoint x: 482, startPoint y: 363, endPoint x: 536, endPoint y: 416, distance: 75.2
click at [536, 416] on div "Based on trending topics research, create a diverse portfolio of social media c…" at bounding box center [545, 403] width 81 height 27
click at [306, 414] on icon at bounding box center [306, 414] width 3 height 2
click at [260, 412] on div ".deletable-edge-delete-btn { width: 20px; height: 20px; border: 0px solid #ffff…" at bounding box center [483, 274] width 561 height 477
click at [715, 269] on div ".deletable-edge-delete-btn { width: 20px; height: 20px; border: 0px solid #ffff…" at bounding box center [483, 274] width 561 height 477
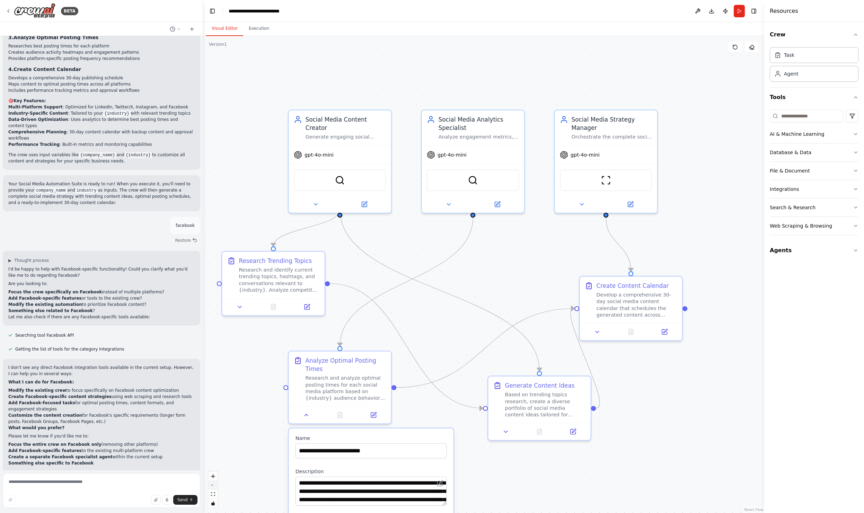
click at [212, 486] on button "zoom out" at bounding box center [213, 485] width 9 height 9
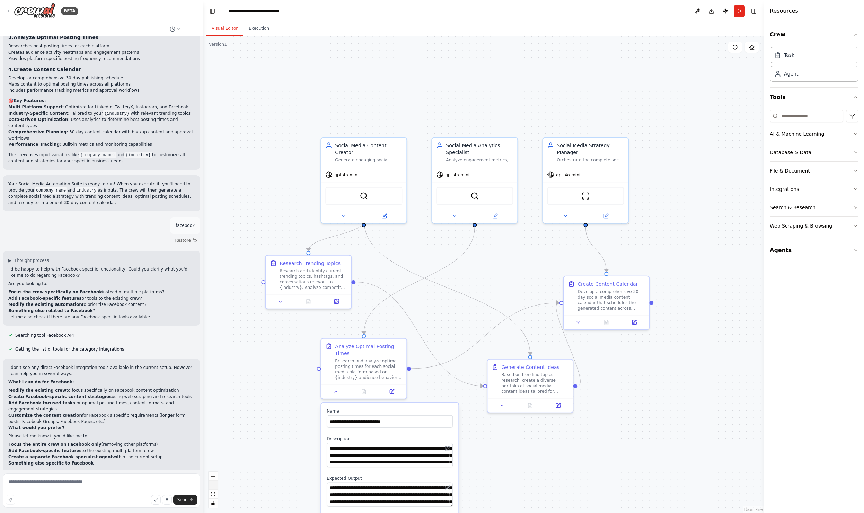
click at [212, 486] on button "zoom out" at bounding box center [213, 485] width 9 height 9
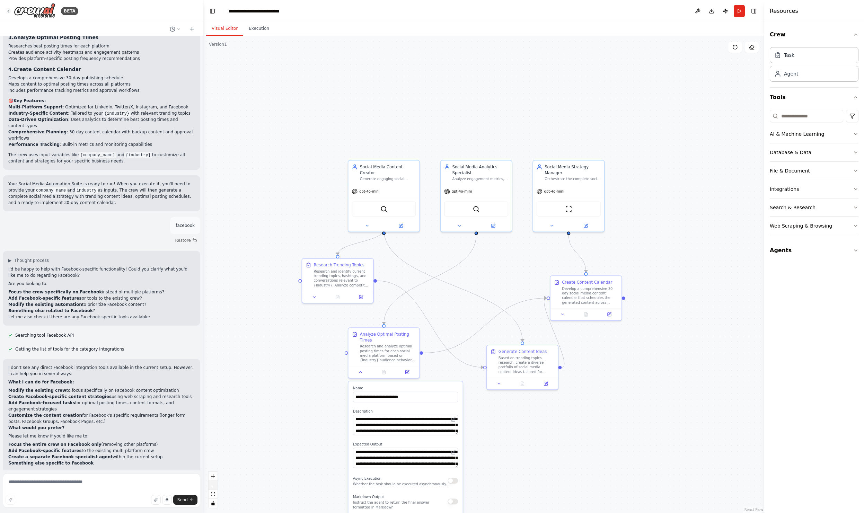
click at [212, 486] on button "zoom out" at bounding box center [213, 485] width 9 height 9
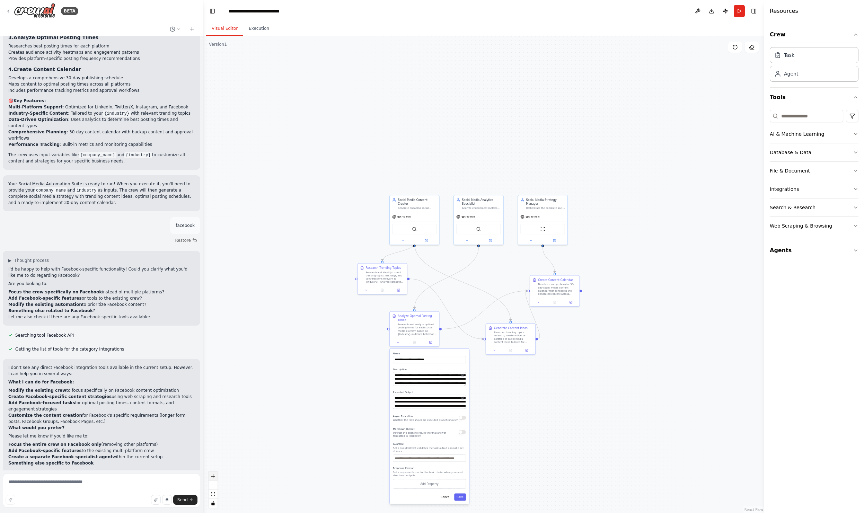
click at [214, 478] on icon "zoom in" at bounding box center [213, 476] width 4 height 4
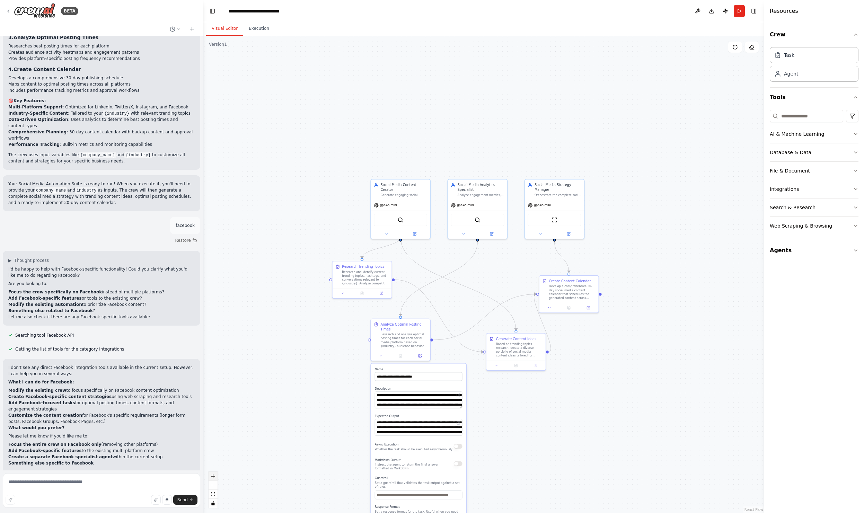
click at [214, 478] on icon "zoom in" at bounding box center [213, 476] width 4 height 4
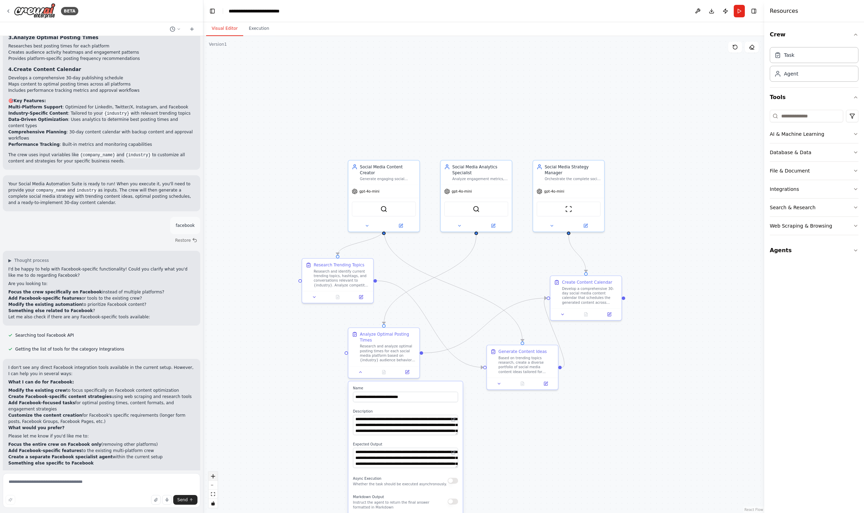
click at [214, 478] on icon "zoom in" at bounding box center [213, 476] width 4 height 4
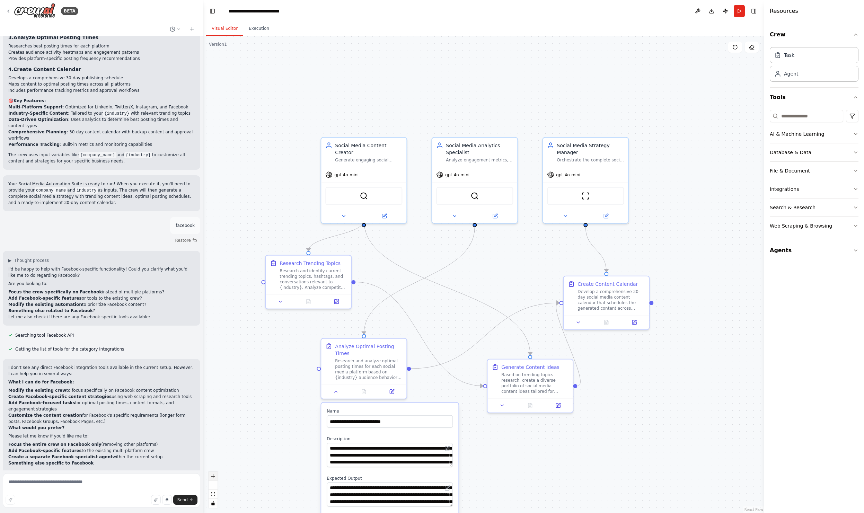
click at [214, 478] on icon "zoom in" at bounding box center [213, 476] width 4 height 4
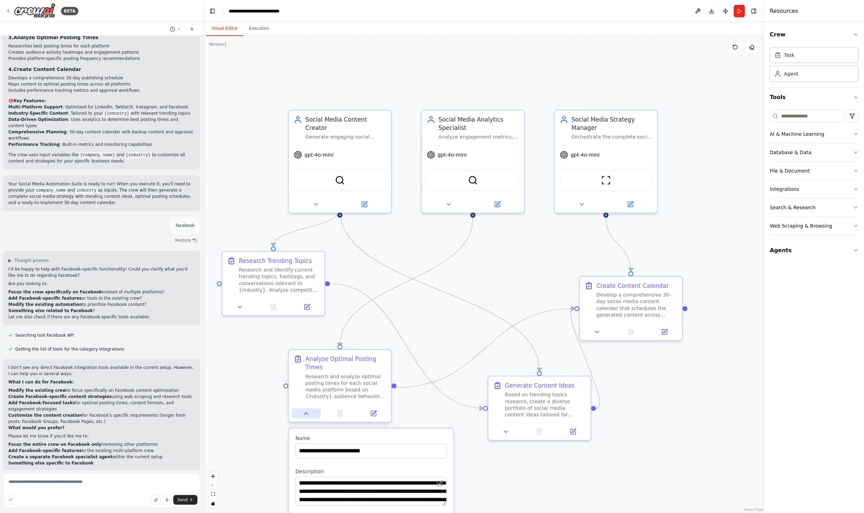
click at [306, 418] on button at bounding box center [306, 414] width 28 height 10
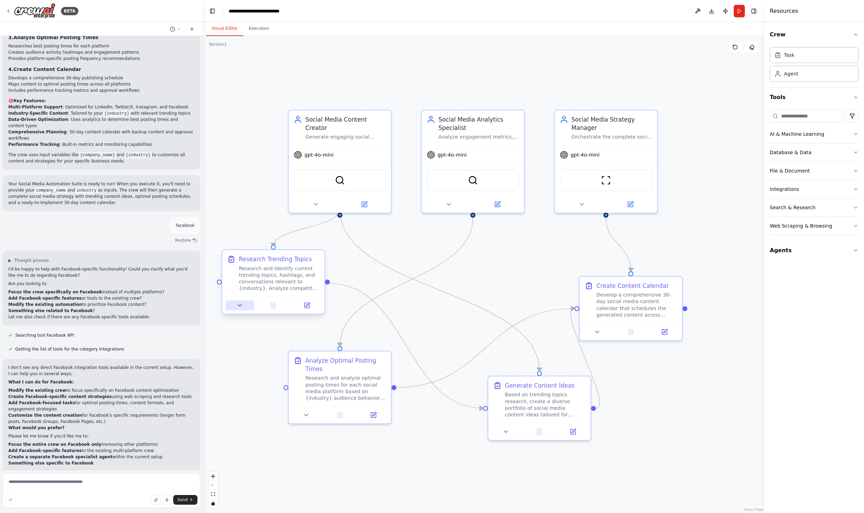
click at [237, 308] on icon at bounding box center [240, 305] width 7 height 7
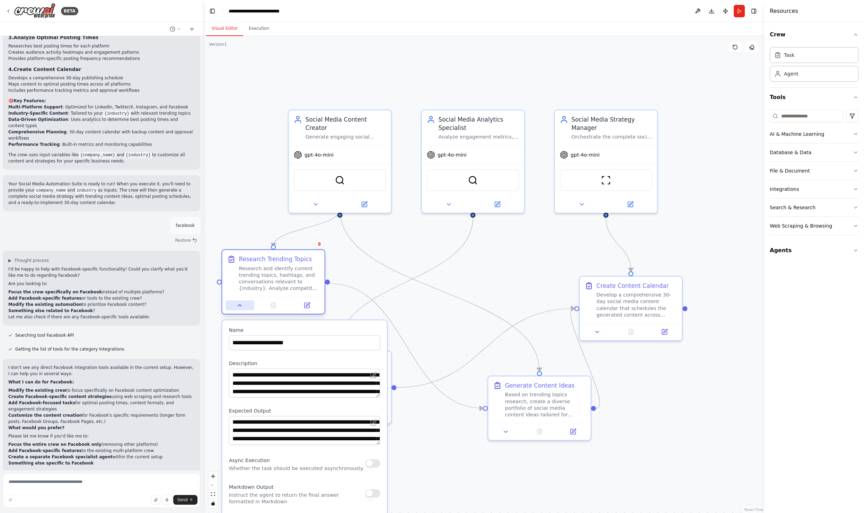
click at [239, 307] on icon at bounding box center [240, 305] width 7 height 7
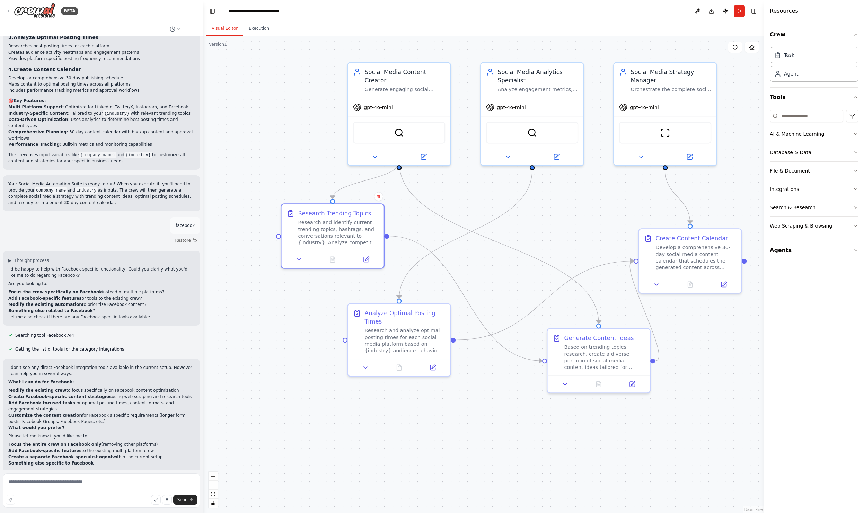
drag, startPoint x: 556, startPoint y: 362, endPoint x: 596, endPoint y: 309, distance: 66.5
click at [598, 309] on div ".deletable-edge-delete-btn { width: 20px; height: 20px; border: 0px solid #ffff…" at bounding box center [483, 274] width 561 height 477
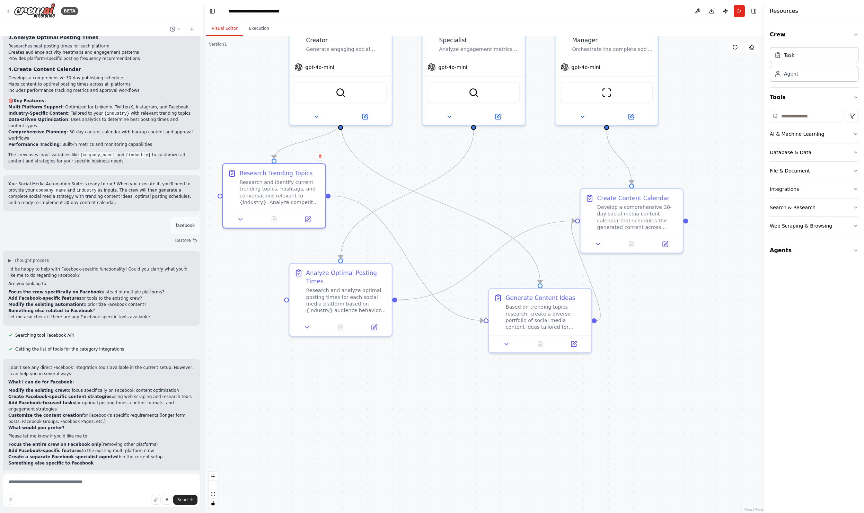
drag, startPoint x: 596, startPoint y: 309, endPoint x: 559, endPoint y: 264, distance: 57.8
click at [559, 264] on div ".deletable-edge-delete-btn { width: 20px; height: 20px; border: 0px solid #ffff…" at bounding box center [483, 274] width 561 height 477
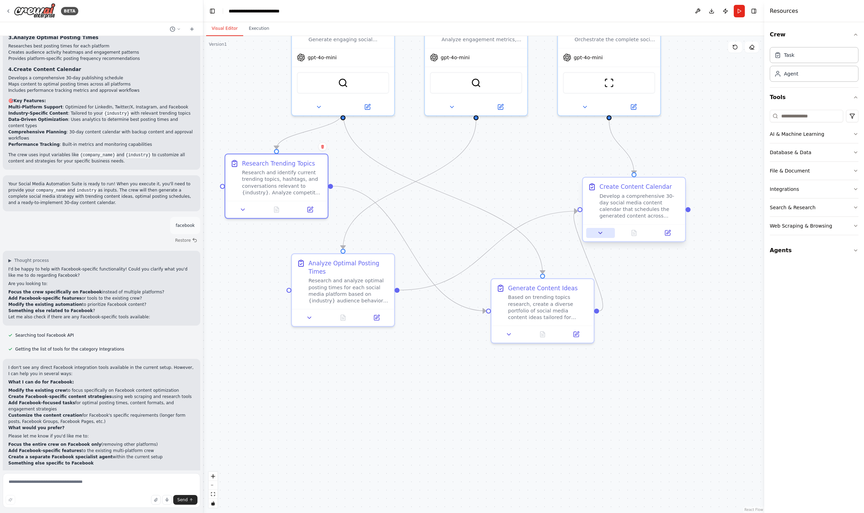
click at [599, 235] on icon at bounding box center [600, 233] width 7 height 7
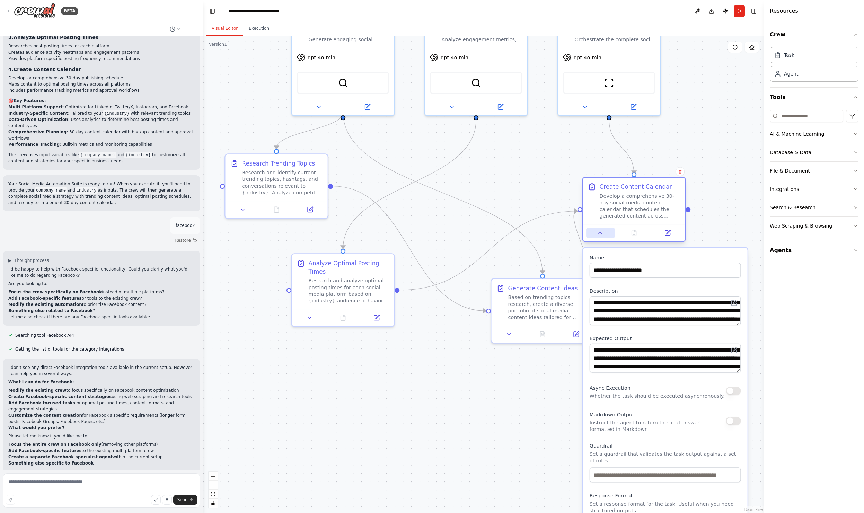
click at [601, 233] on icon at bounding box center [600, 233] width 3 height 2
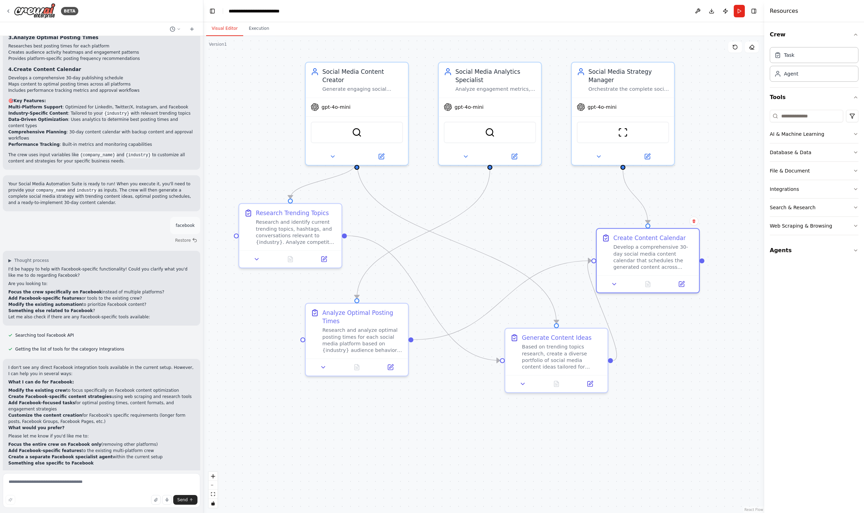
drag, startPoint x: 640, startPoint y: 287, endPoint x: 654, endPoint y: 333, distance: 49.0
click at [654, 334] on div ".deletable-edge-delete-btn { width: 20px; height: 20px; border: 0px solid #ffff…" at bounding box center [483, 274] width 561 height 477
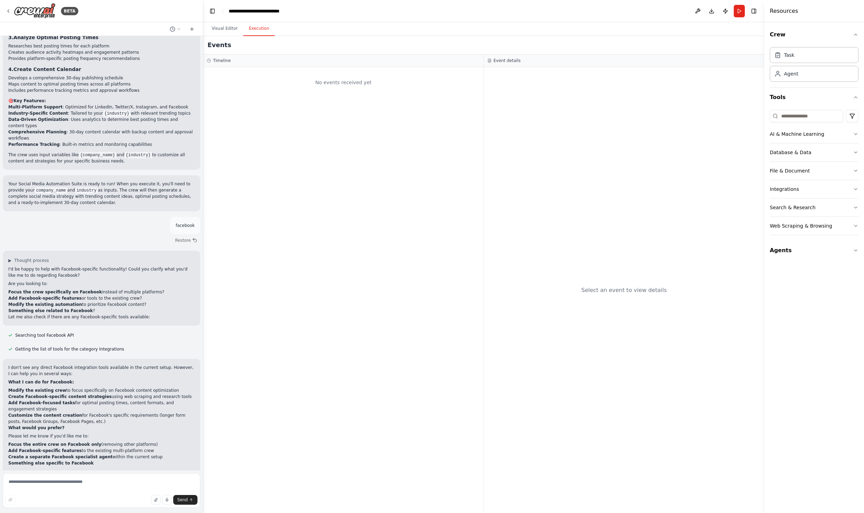
click at [254, 30] on button "Execution" at bounding box center [259, 28] width 32 height 15
click at [221, 30] on button "Visual Editor" at bounding box center [224, 28] width 37 height 15
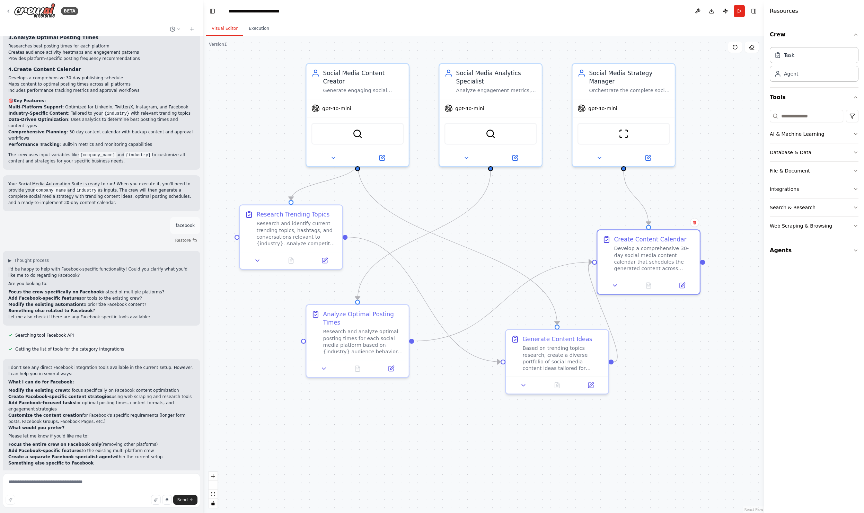
click at [201, 393] on div at bounding box center [202, 256] width 3 height 513
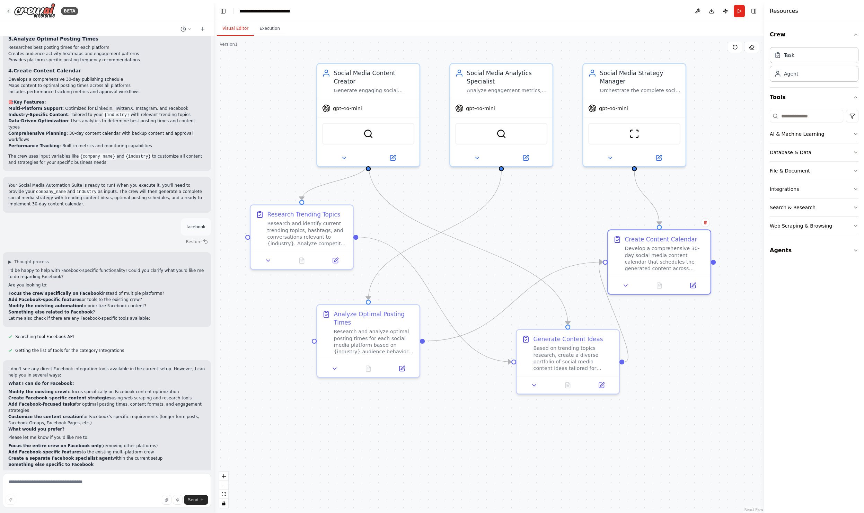
drag, startPoint x: 201, startPoint y: 393, endPoint x: 214, endPoint y: 391, distance: 13.3
click at [214, 392] on div "BETA Create a crew that schedules and publishes social media content across mul…" at bounding box center [432, 256] width 864 height 513
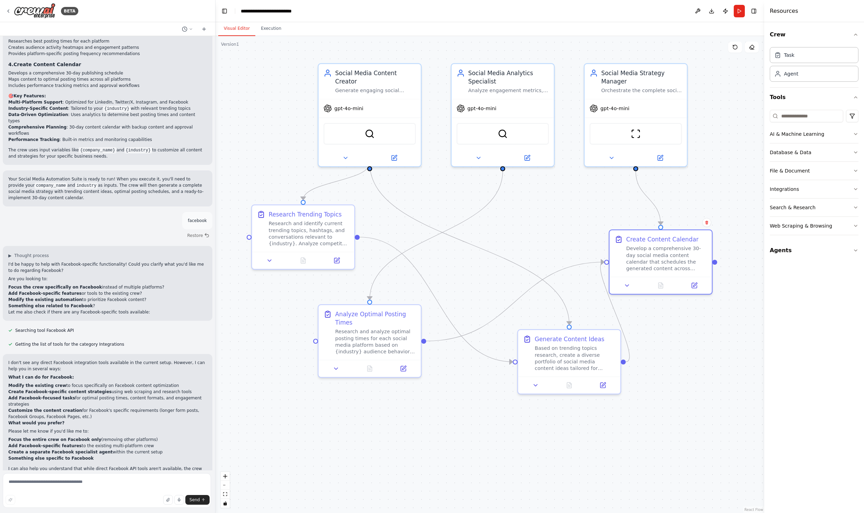
scroll to position [715, 0]
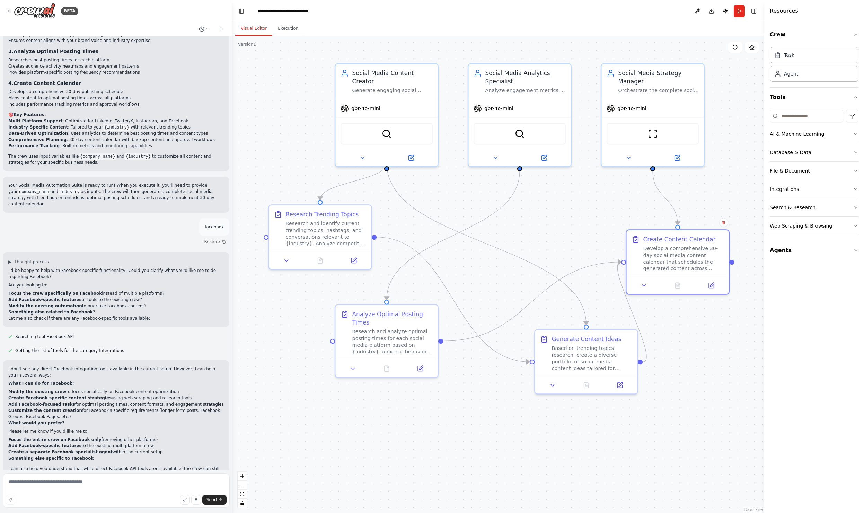
drag, startPoint x: 211, startPoint y: 395, endPoint x: 233, endPoint y: 392, distance: 21.3
click at [233, 392] on div "BETA Create a crew that schedules and publishes social media content across mul…" at bounding box center [432, 256] width 864 height 513
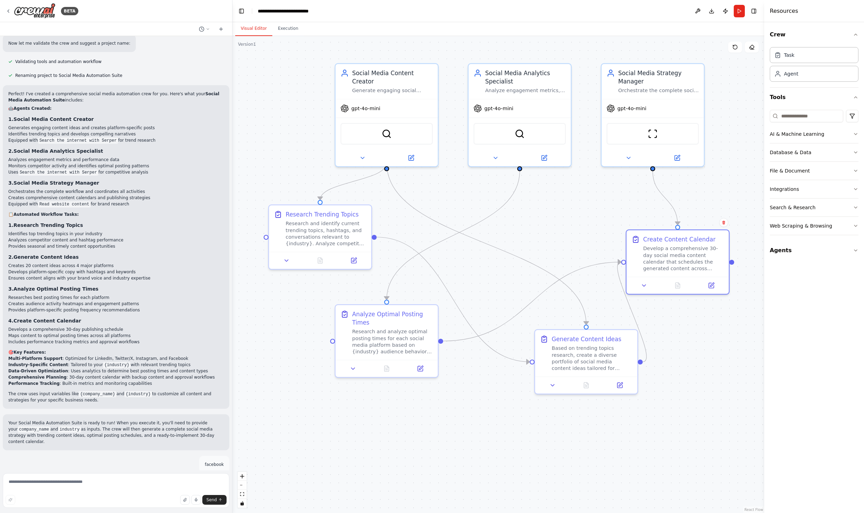
click at [230, 303] on div at bounding box center [231, 256] width 3 height 513
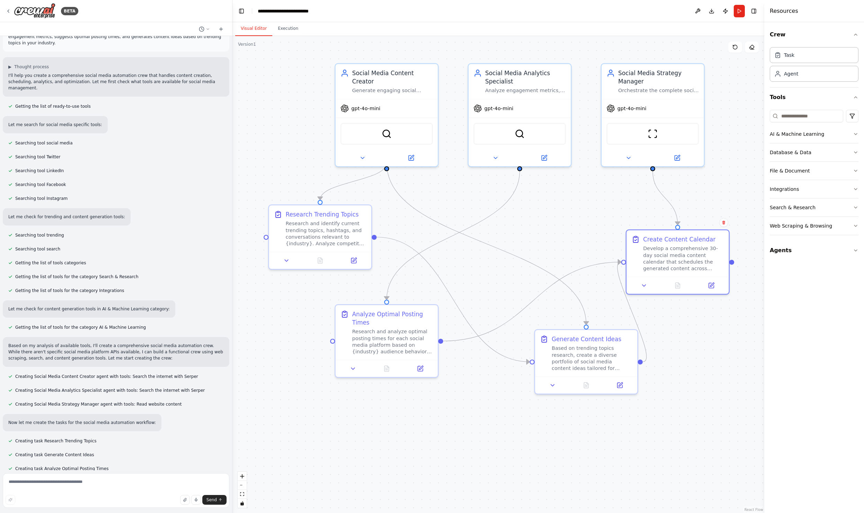
scroll to position [0, 0]
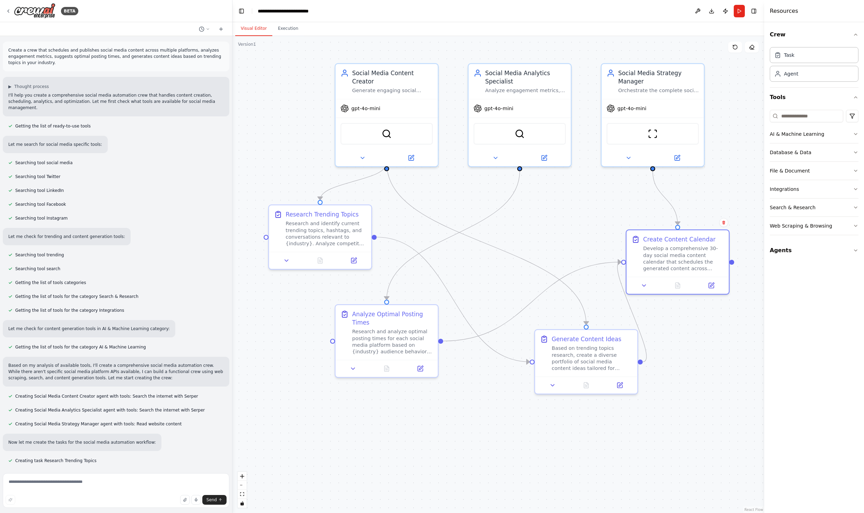
click at [230, 111] on div at bounding box center [231, 256] width 3 height 513
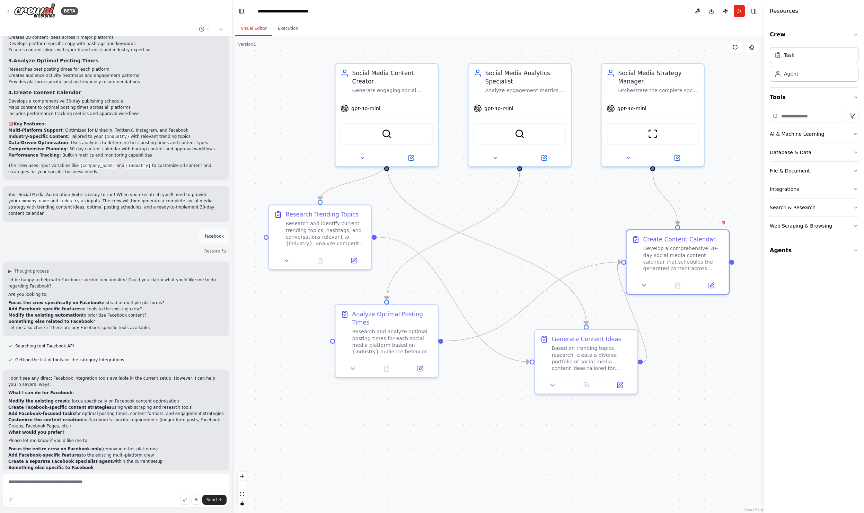
scroll to position [715, 0]
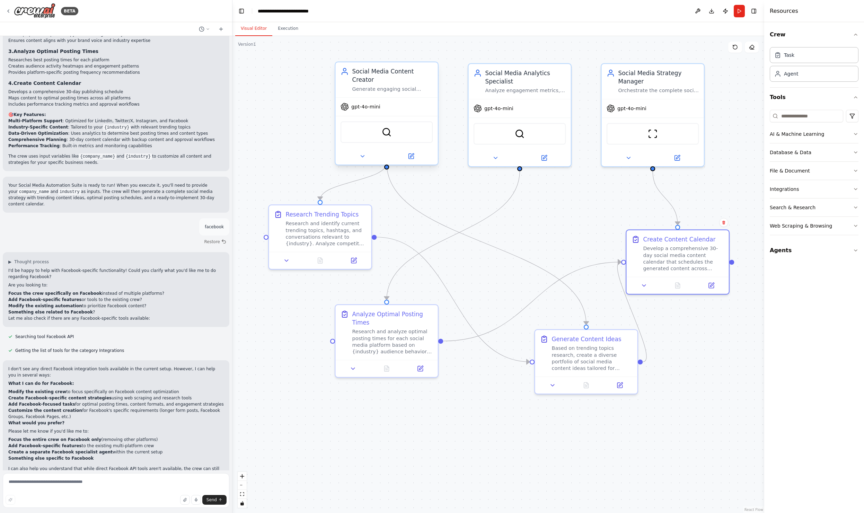
click at [399, 104] on div "gpt-4o-mini" at bounding box center [387, 107] width 102 height 18
click at [365, 151] on button at bounding box center [362, 156] width 47 height 10
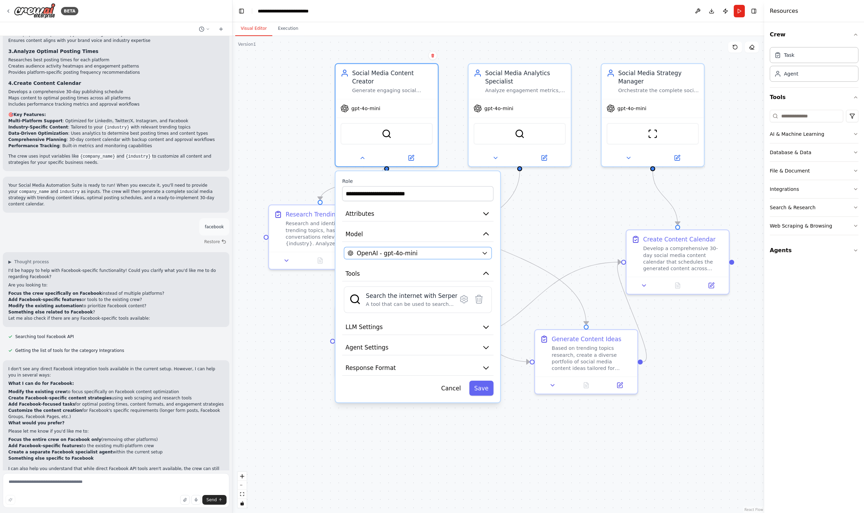
click at [382, 249] on span "OpenAI - gpt-4o-mini" at bounding box center [387, 253] width 61 height 8
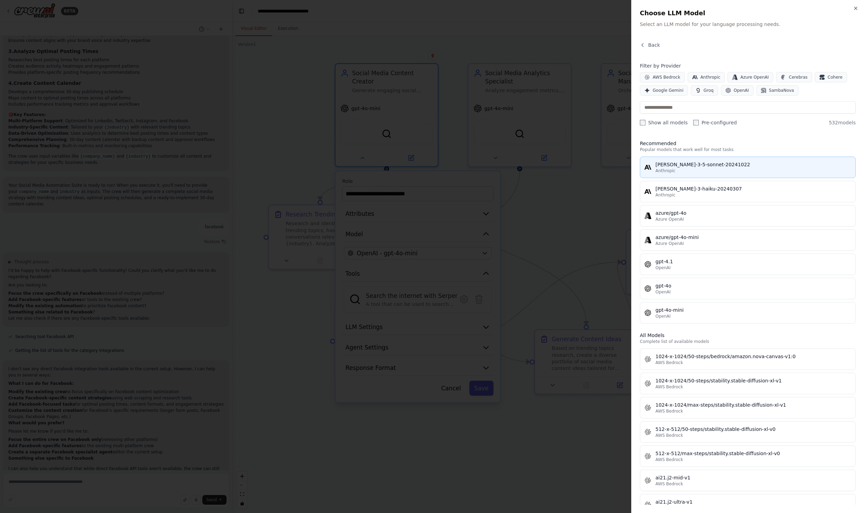
click at [673, 173] on span "Anthropic" at bounding box center [666, 171] width 20 height 6
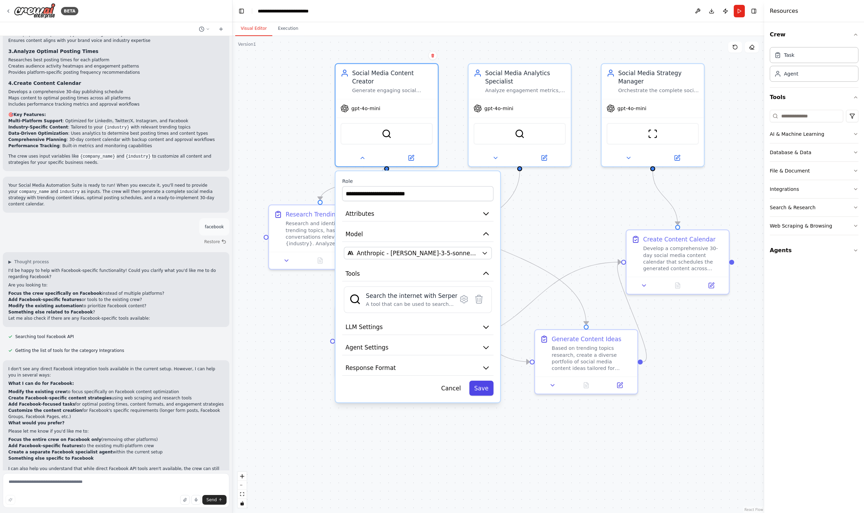
click at [482, 381] on button "Save" at bounding box center [481, 388] width 24 height 15
click at [359, 151] on button at bounding box center [362, 156] width 47 height 10
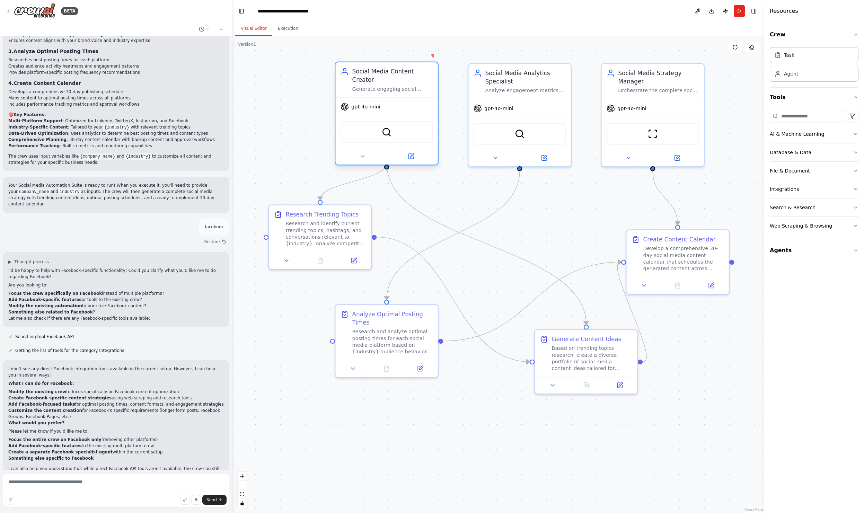
click at [374, 104] on span "gpt-4o-mini" at bounding box center [365, 107] width 29 height 7
click at [360, 153] on icon at bounding box center [362, 156] width 7 height 7
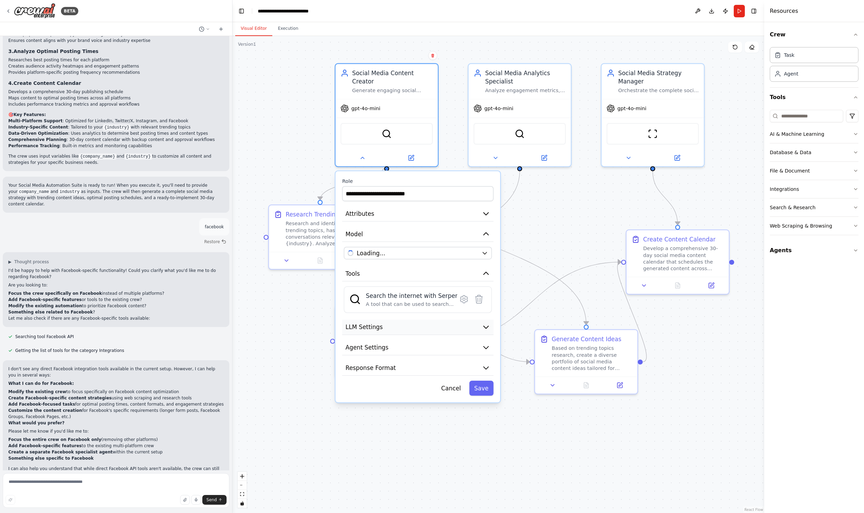
click at [450, 321] on button "LLM Settings" at bounding box center [417, 327] width 151 height 15
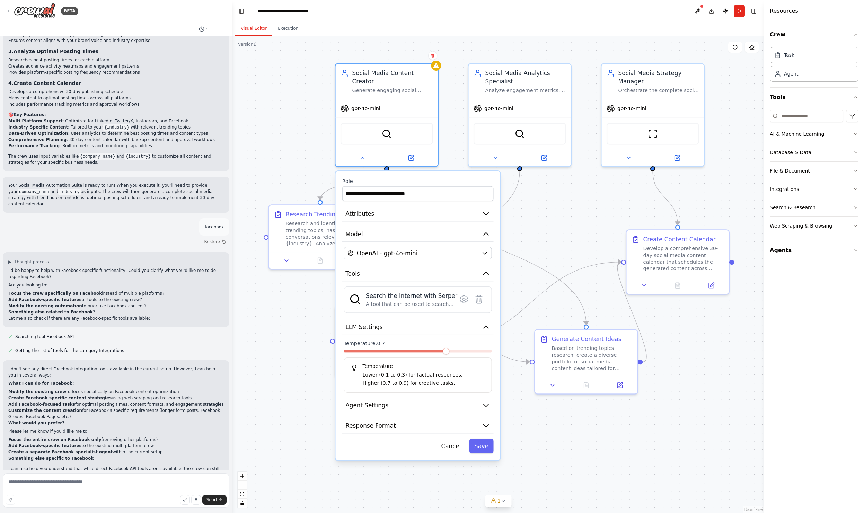
click at [438, 389] on div "**********" at bounding box center [418, 315] width 165 height 289
click at [474, 398] on button "Agent Settings" at bounding box center [417, 405] width 151 height 15
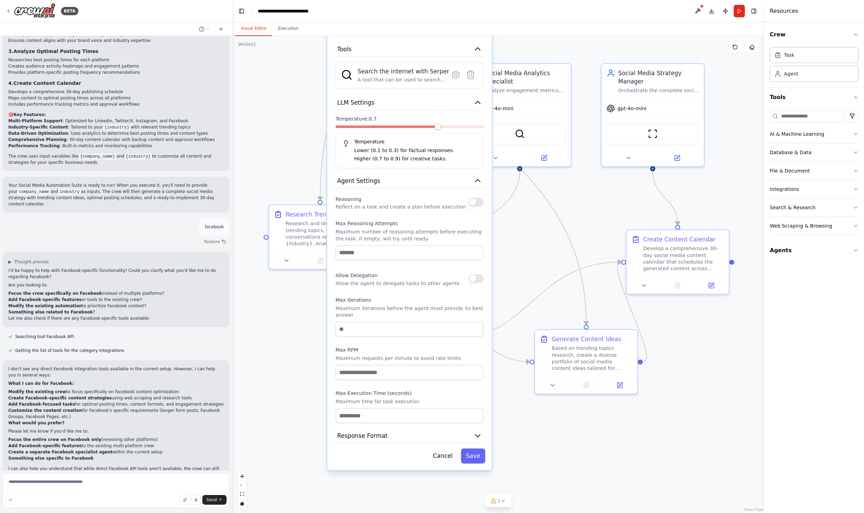
drag, startPoint x: 497, startPoint y: 467, endPoint x: 492, endPoint y: 344, distance: 122.4
click at [492, 344] on div "**********" at bounding box center [409, 208] width 166 height 525
click at [385, 411] on input "number" at bounding box center [410, 415] width 148 height 15
click at [401, 365] on input "number" at bounding box center [410, 372] width 148 height 15
click at [413, 379] on div "Reasoning Reflect on a task and create a plan before execution Max Reasoning At…" at bounding box center [410, 308] width 148 height 229
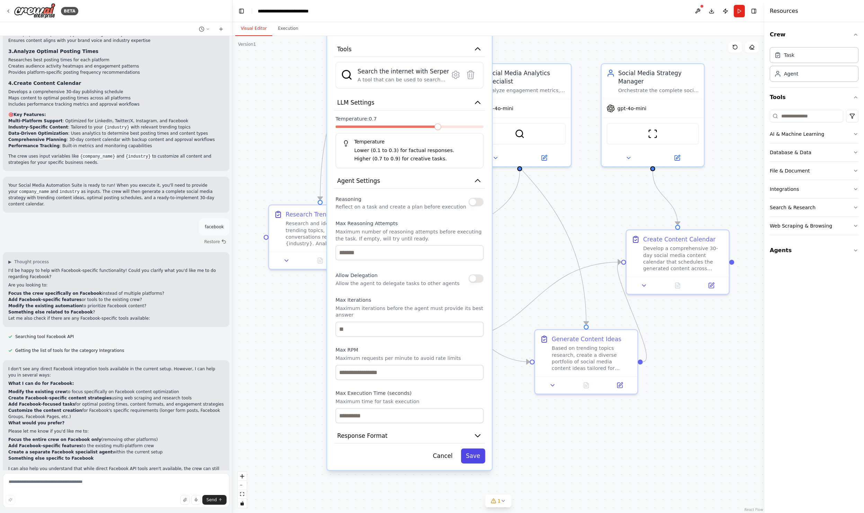
click at [478, 449] on button "Save" at bounding box center [473, 456] width 24 height 15
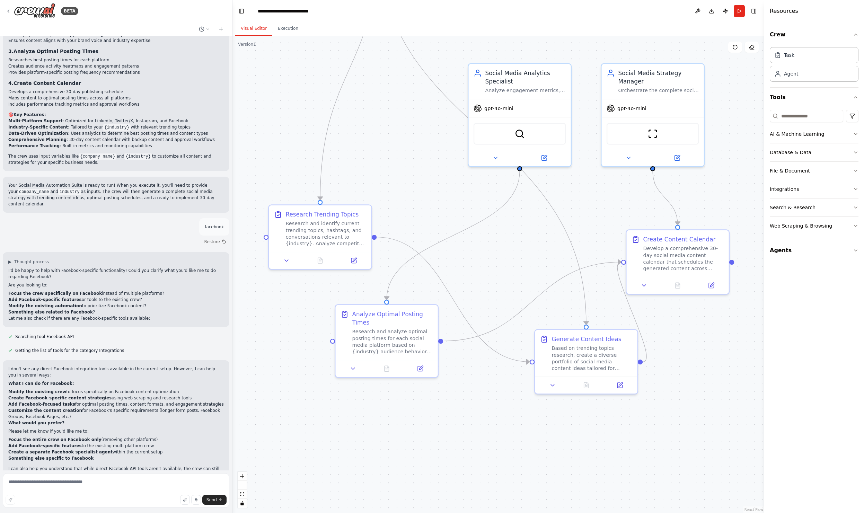
click at [714, 408] on div ".deletable-edge-delete-btn { width: 20px; height: 20px; border: 0px solid #ffff…" at bounding box center [499, 274] width 532 height 477
click at [737, 9] on button "Run" at bounding box center [739, 11] width 11 height 12
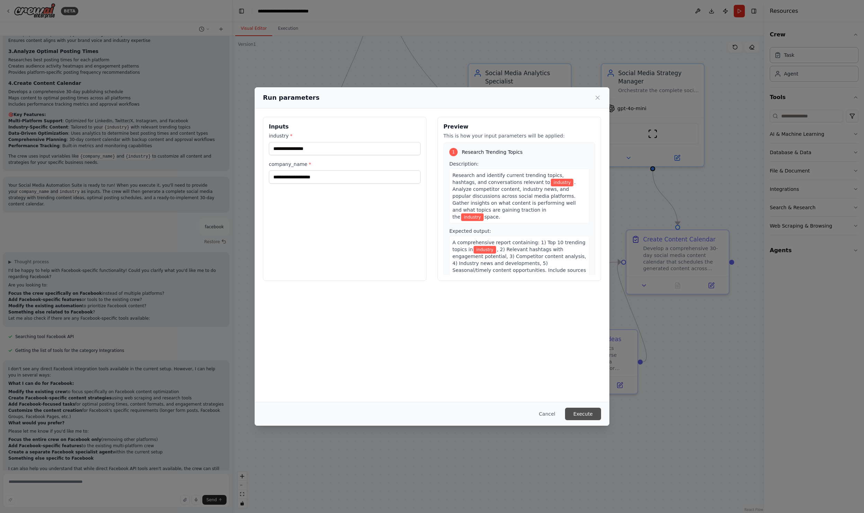
click at [580, 409] on button "Execute" at bounding box center [583, 414] width 36 height 12
click at [311, 149] on input "industry *" at bounding box center [345, 148] width 152 height 13
type input "**********"
click at [300, 181] on input "company_name *" at bounding box center [345, 177] width 152 height 13
type input "****"
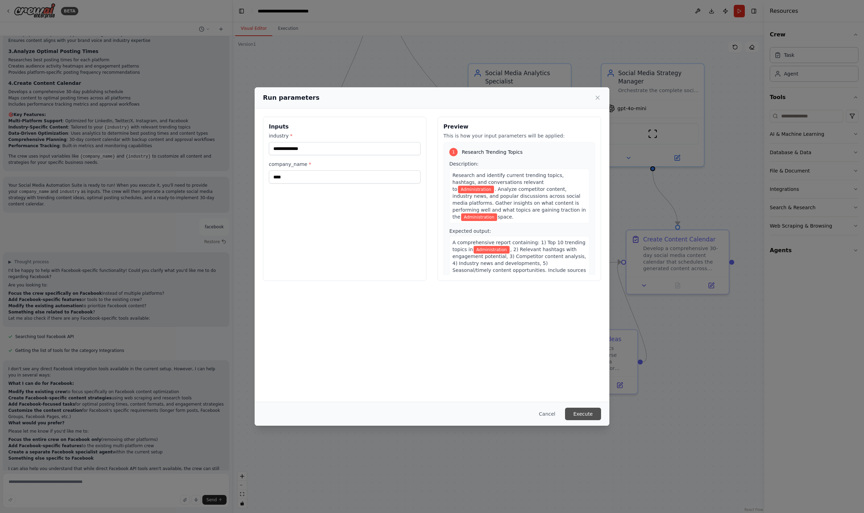
click at [579, 408] on button "Execute" at bounding box center [583, 414] width 36 height 12
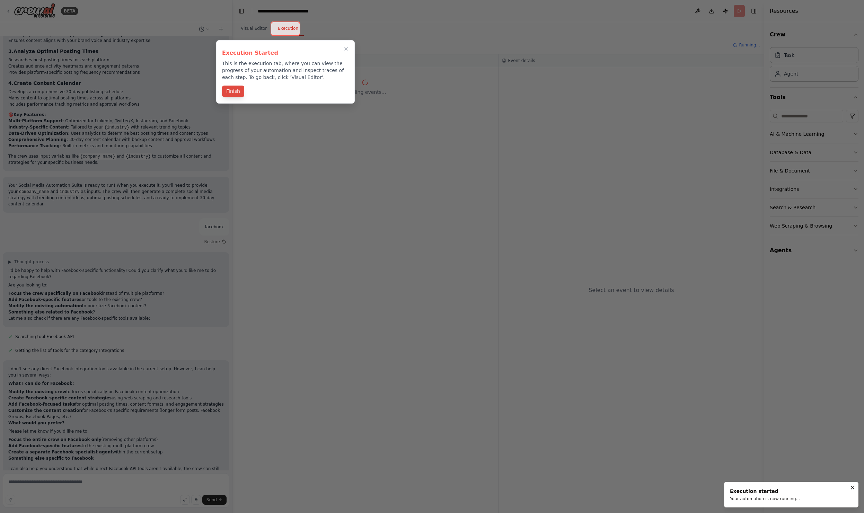
click at [237, 93] on button "Finish" at bounding box center [233, 91] width 22 height 11
